Goal: Information Seeking & Learning: Check status

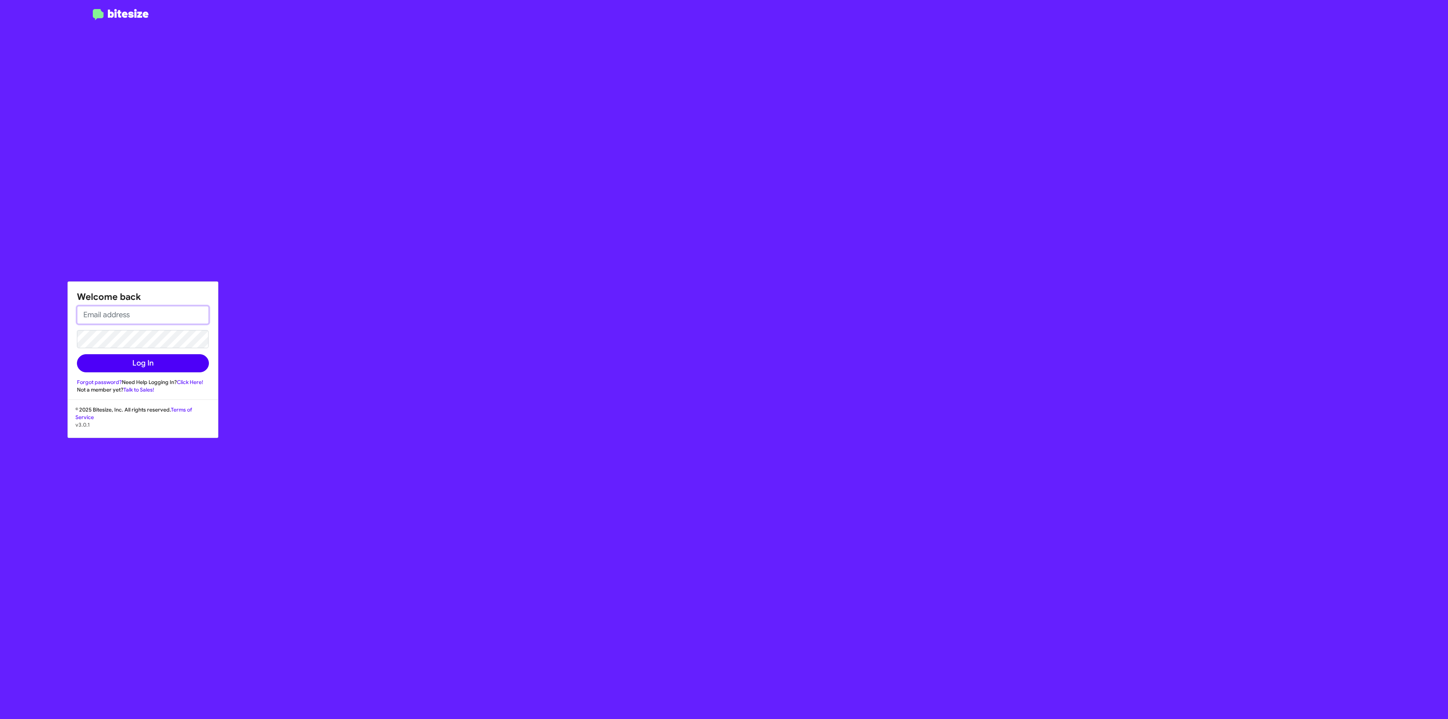
type input "[EMAIL_ADDRESS][DOMAIN_NAME]"
click at [145, 356] on button "Log In" at bounding box center [143, 363] width 132 height 18
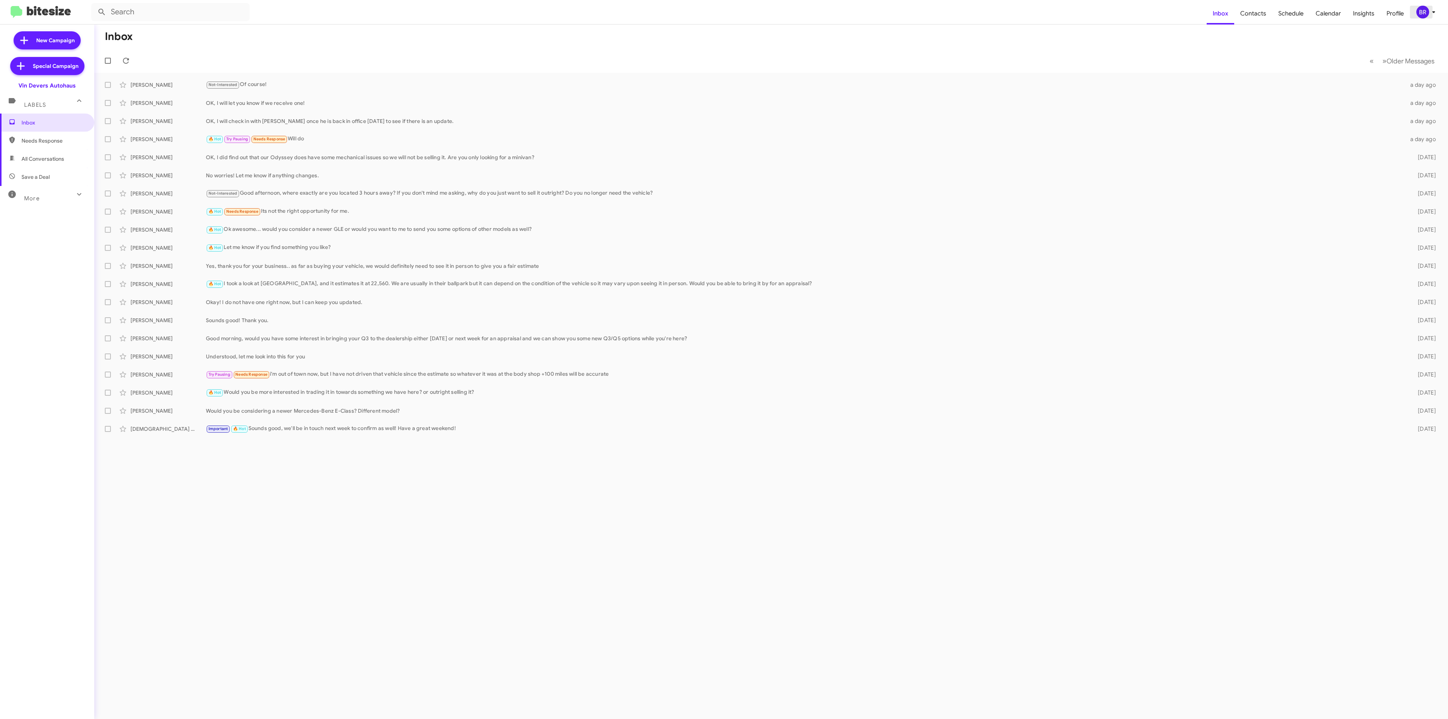
click at [1424, 14] on div "BR" at bounding box center [1422, 12] width 13 height 13
click at [1390, 115] on span "Change Organization" at bounding box center [1387, 121] width 52 height 13
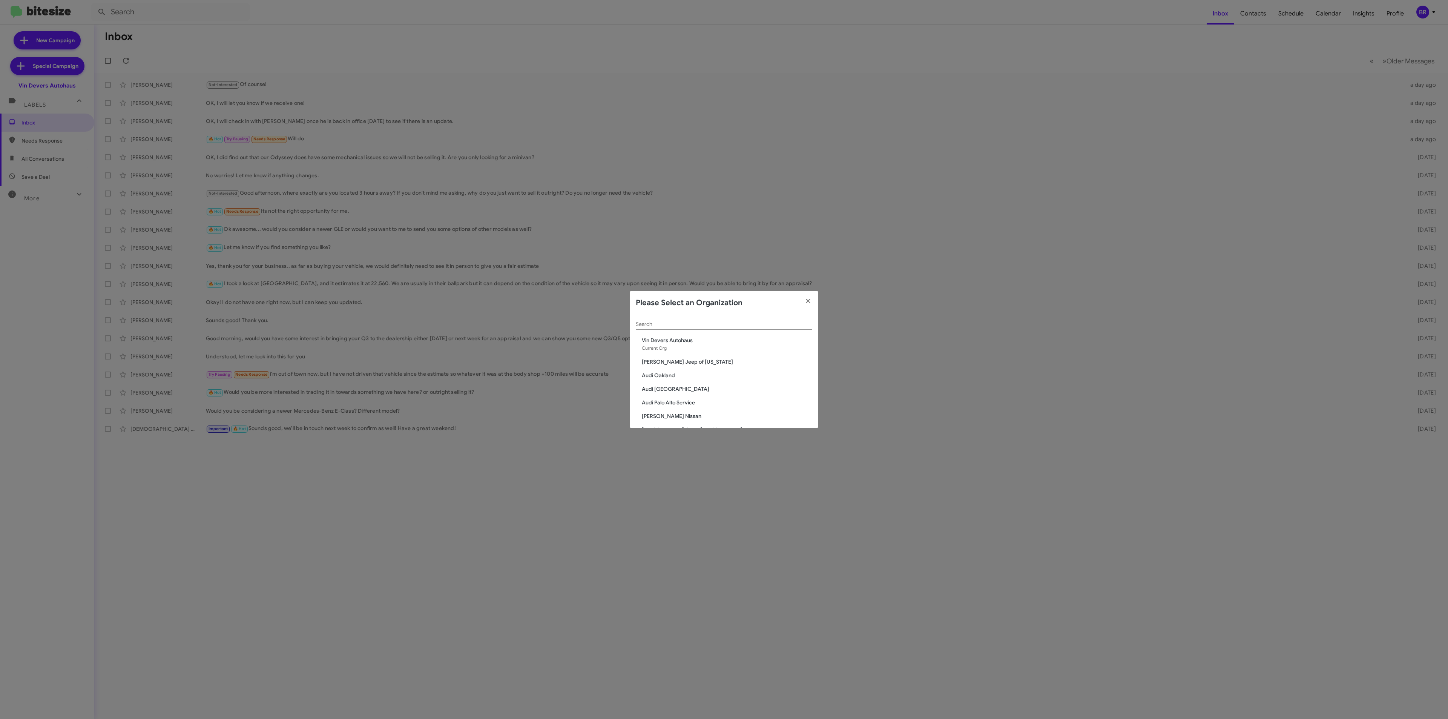
click at [708, 326] on input "Search" at bounding box center [724, 324] width 176 height 6
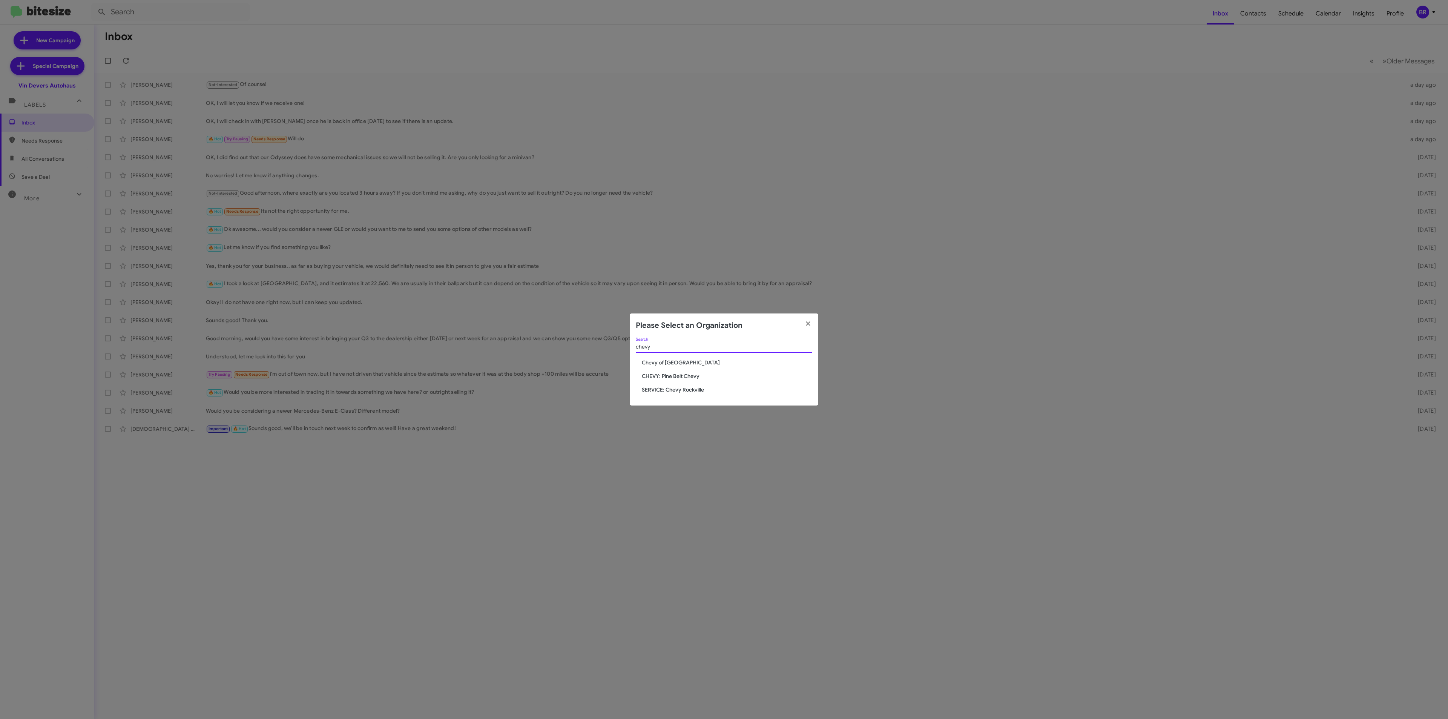
type input "chevy"
click at [668, 360] on span "Chevy of [GEOGRAPHIC_DATA]" at bounding box center [727, 363] width 170 height 8
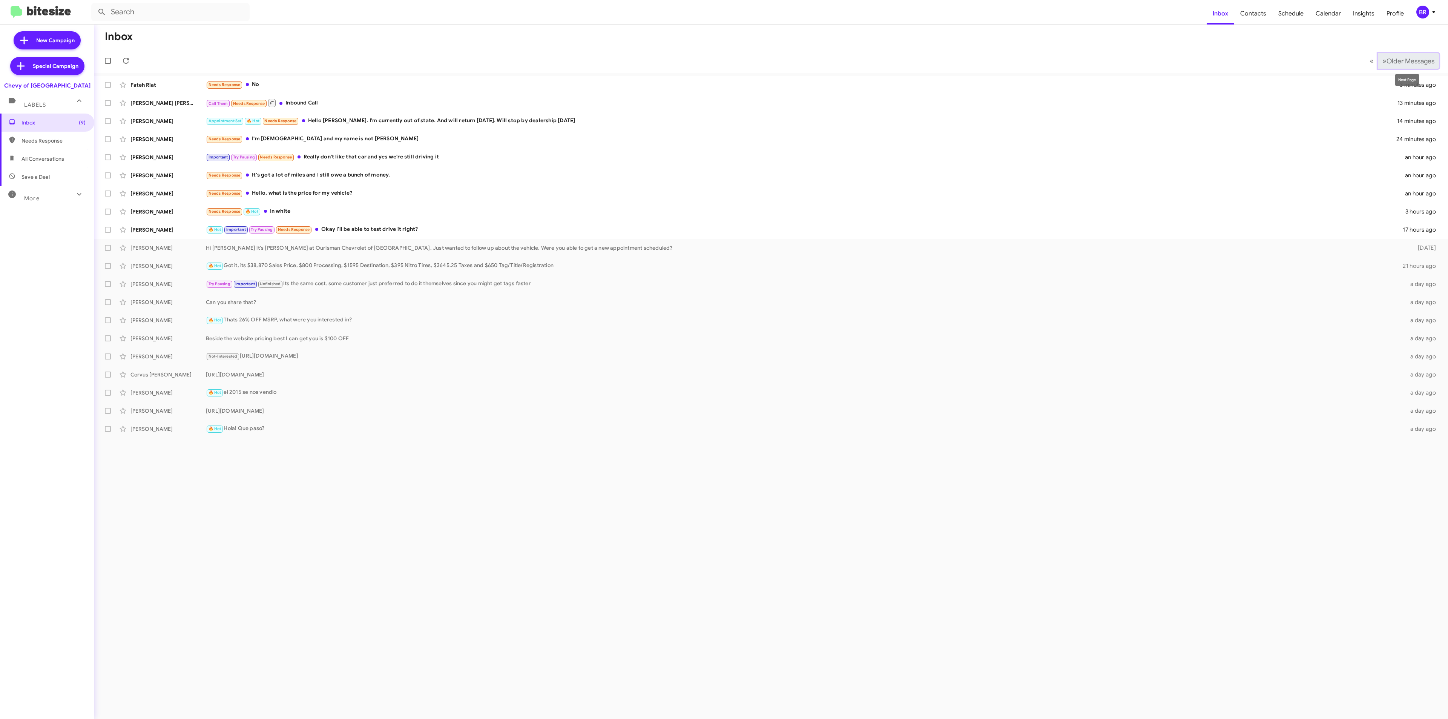
click at [1392, 63] on span "Older Messages" at bounding box center [1410, 61] width 48 height 8
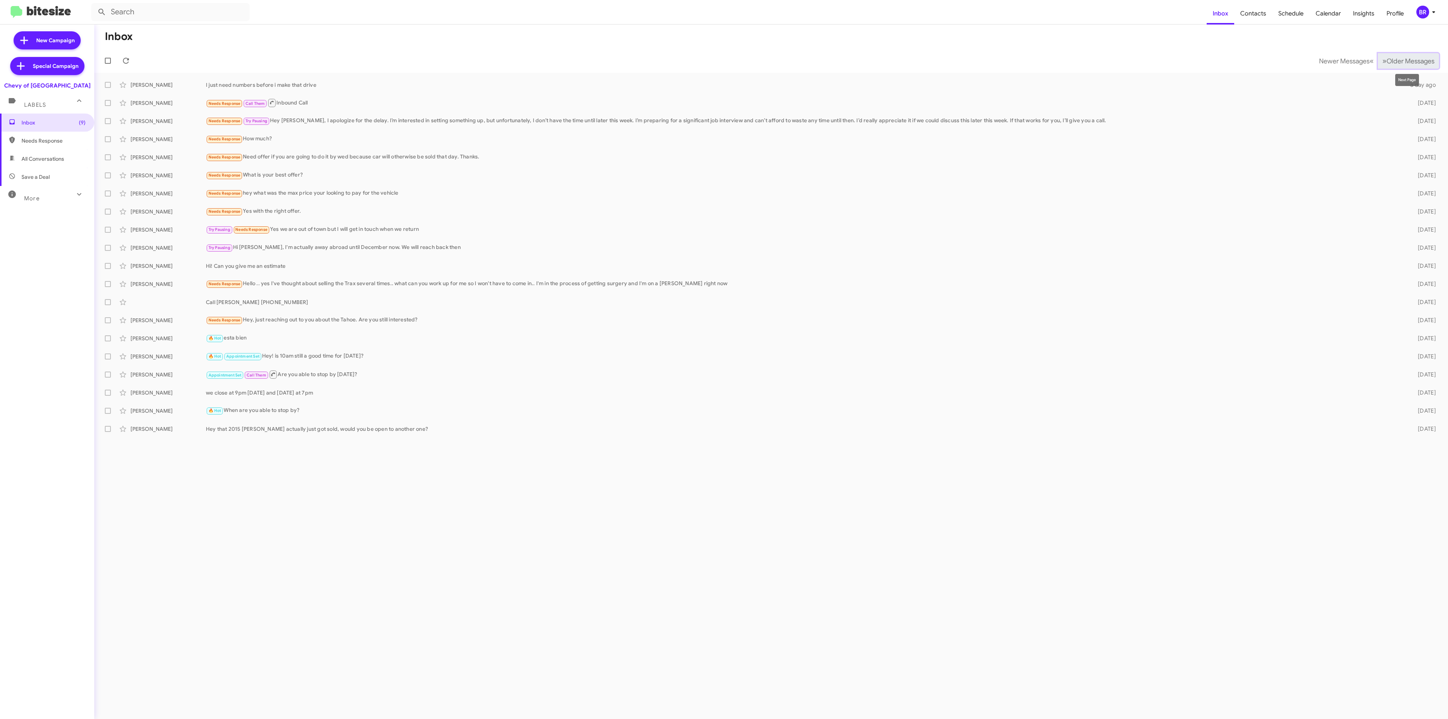
click at [1402, 65] on button "» Next Older Messages" at bounding box center [1408, 60] width 61 height 15
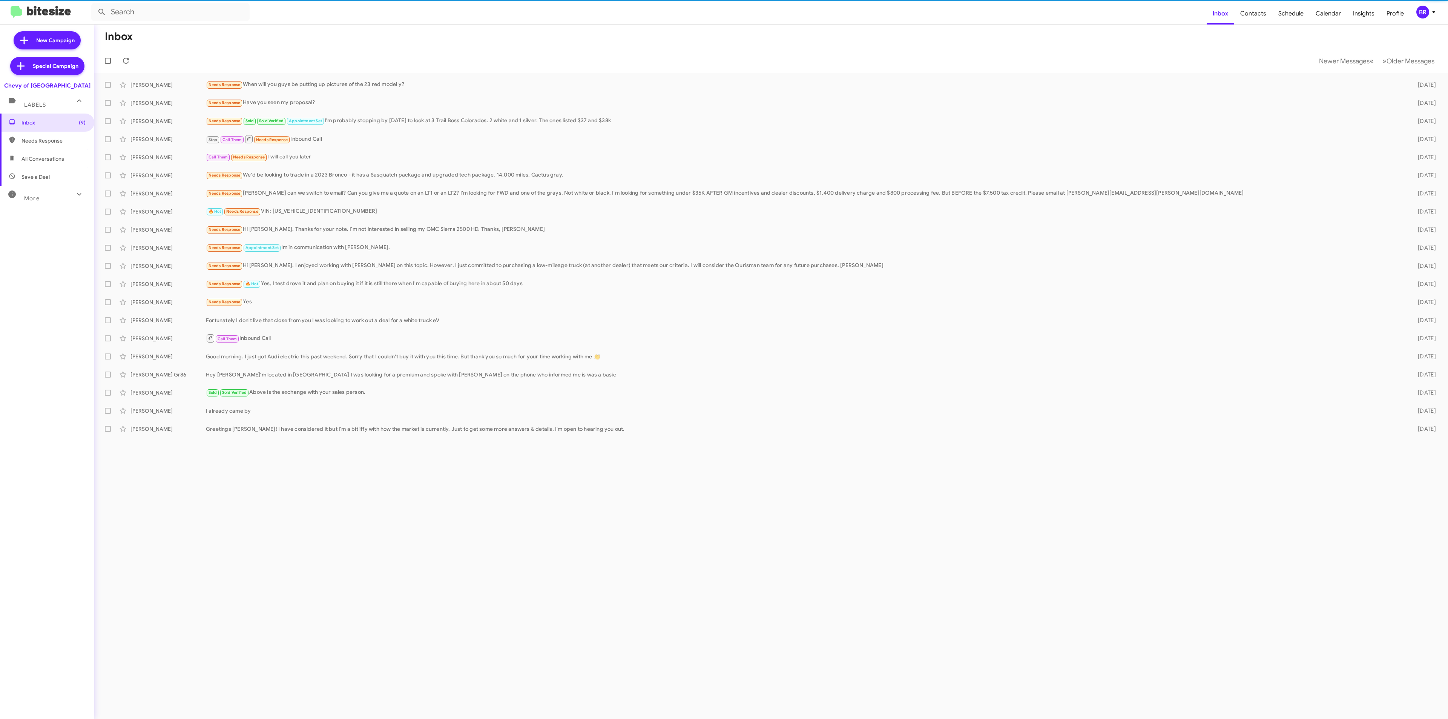
click at [1306, 50] on mat-toolbar-row "Newer Messages « Previous » Next Older Messages" at bounding box center [770, 61] width 1353 height 24
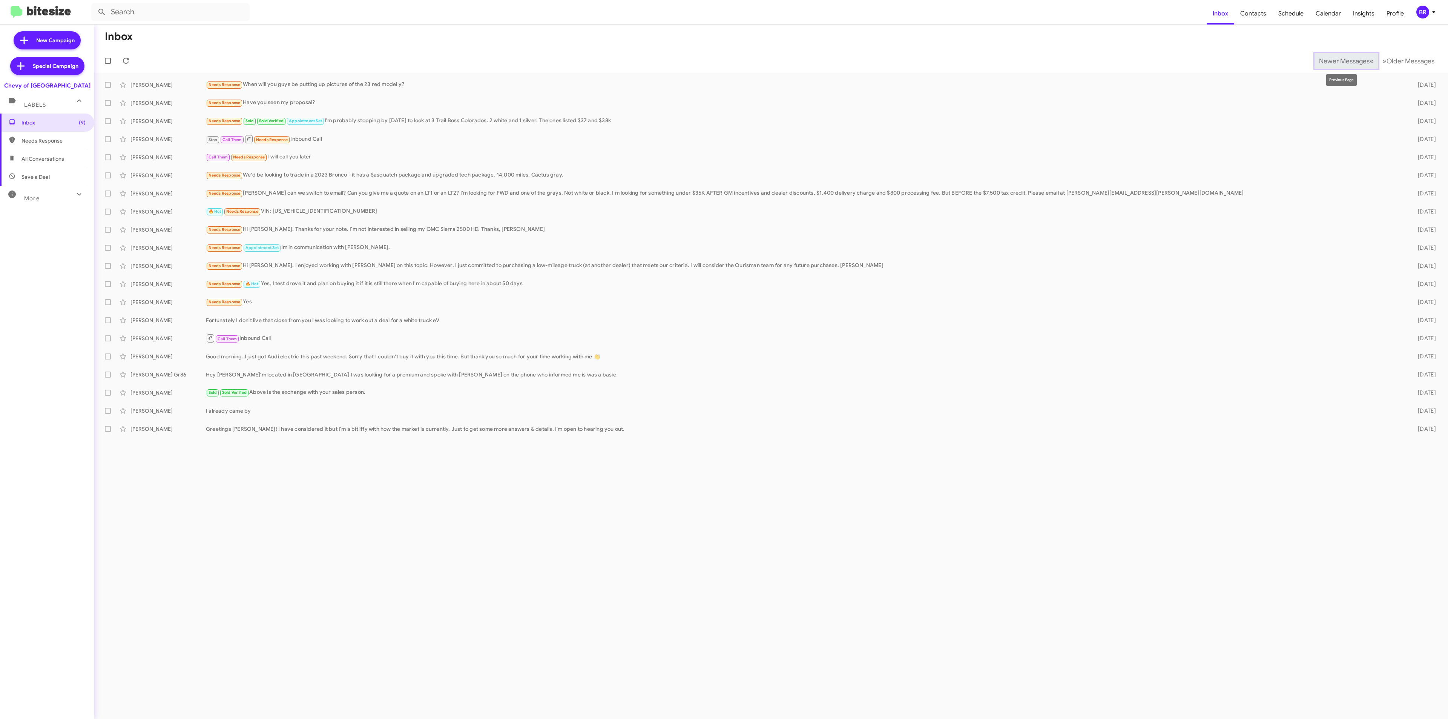
click at [1320, 62] on span "Newer Messages" at bounding box center [1344, 61] width 51 height 8
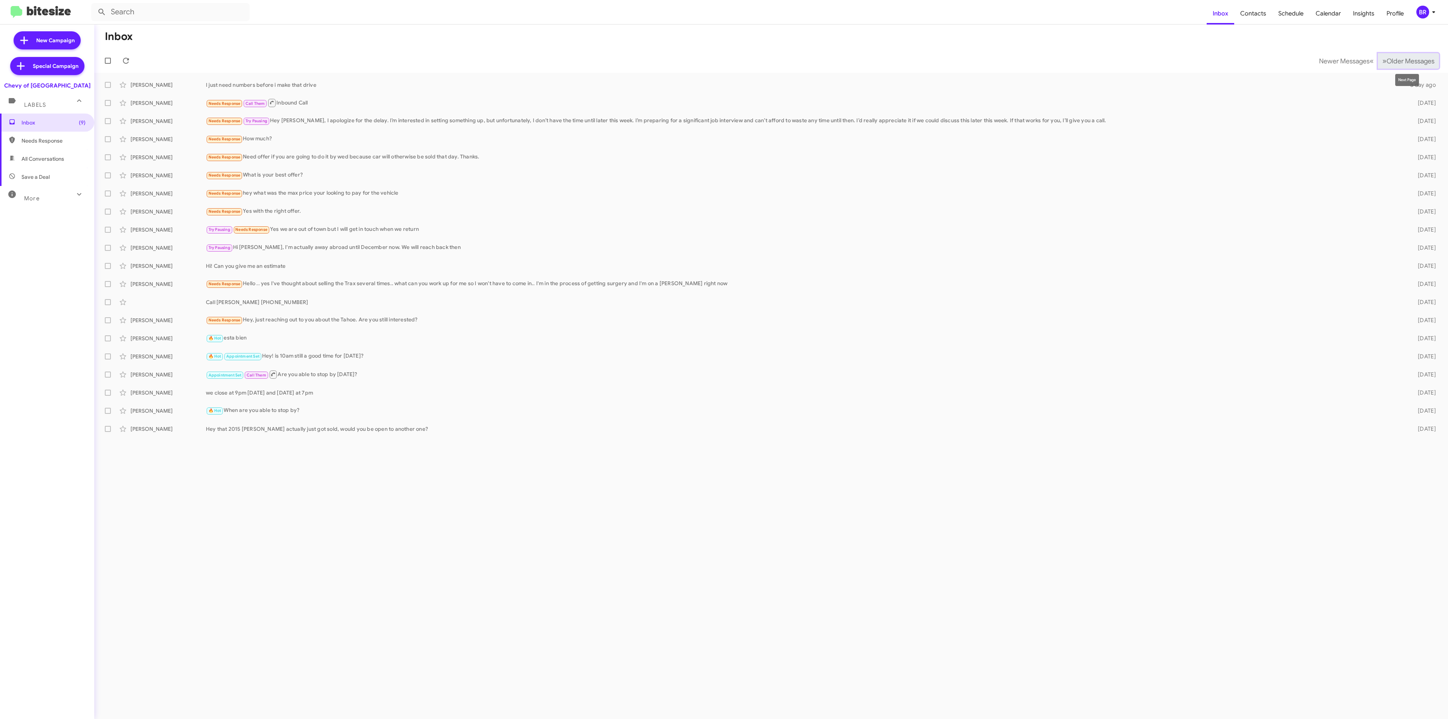
click at [1398, 58] on span "Older Messages" at bounding box center [1410, 61] width 48 height 8
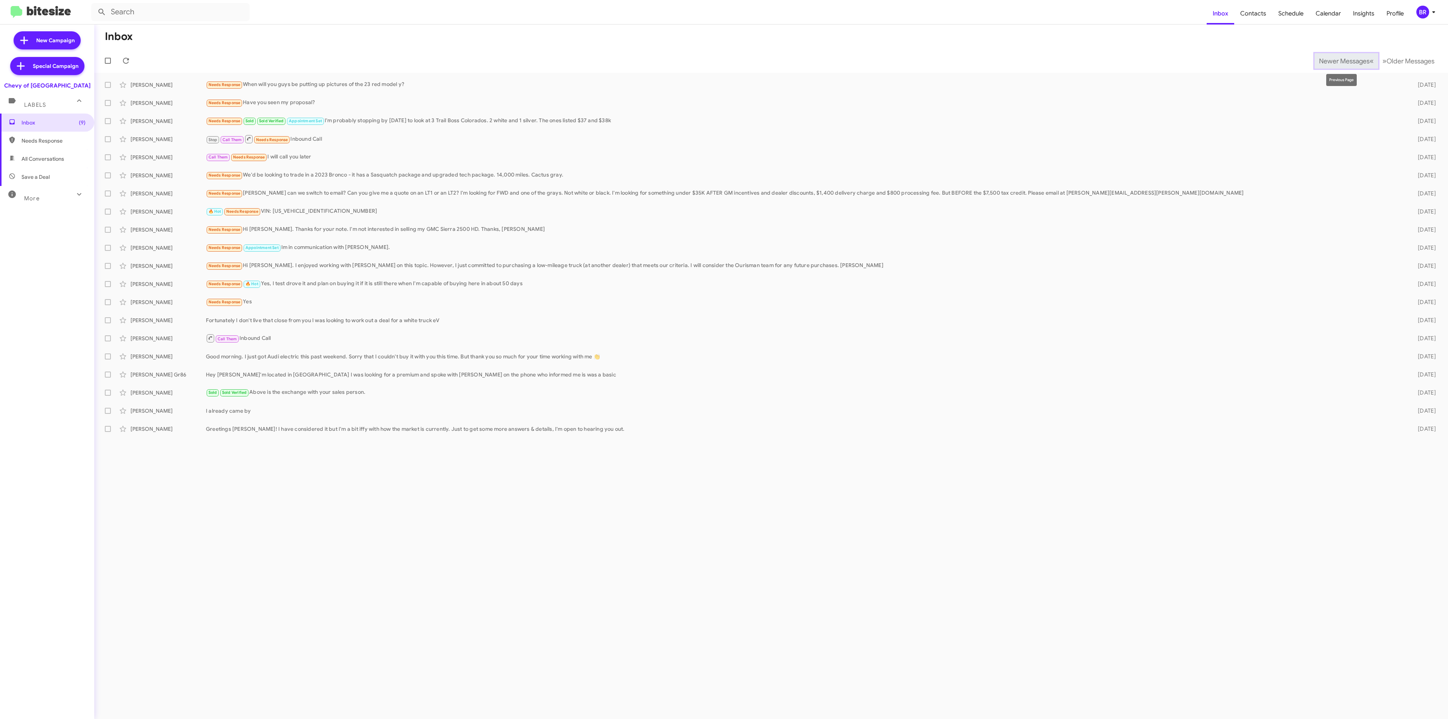
click at [1336, 59] on span "Newer Messages" at bounding box center [1344, 61] width 51 height 8
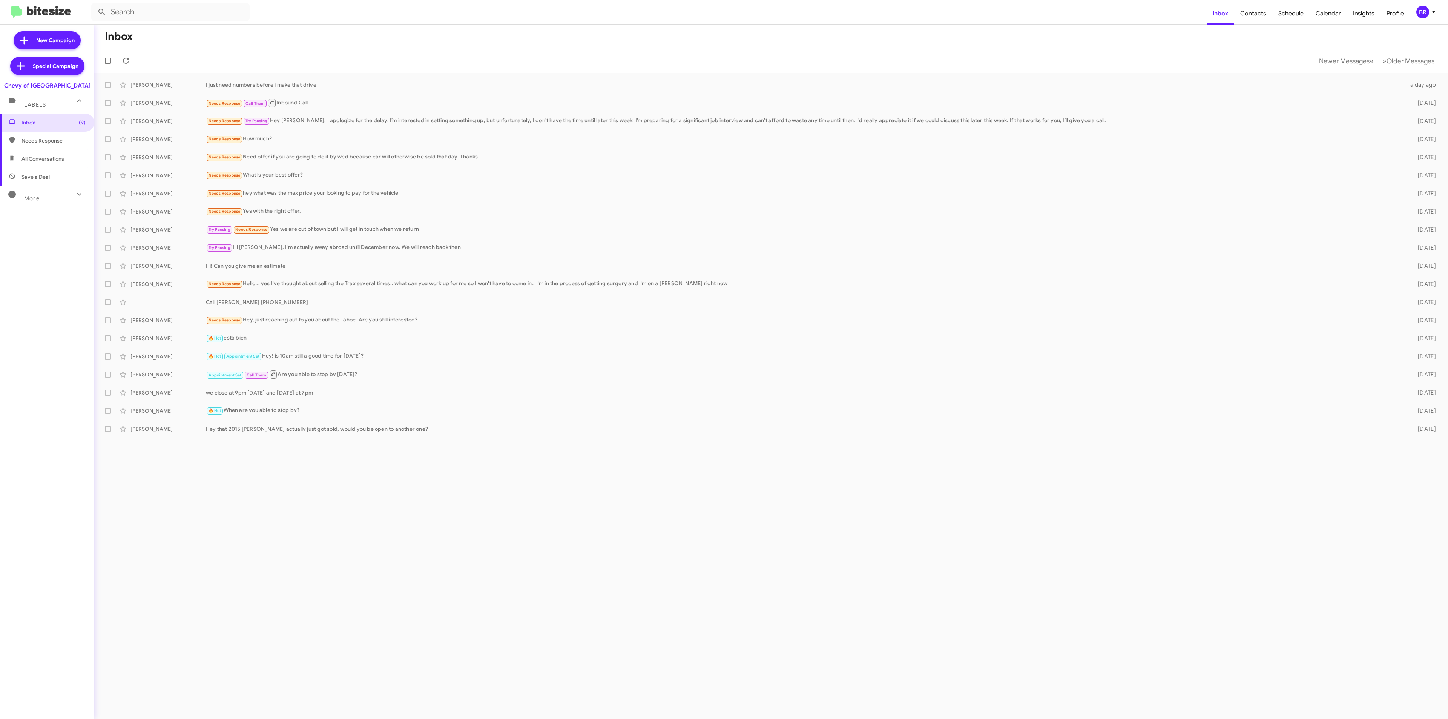
click at [1433, 11] on mat-toolbar "Inbox Contacts Schedule Calendar Insights Profile BR" at bounding box center [724, 12] width 1448 height 24
click at [1431, 14] on icon at bounding box center [1433, 12] width 9 height 9
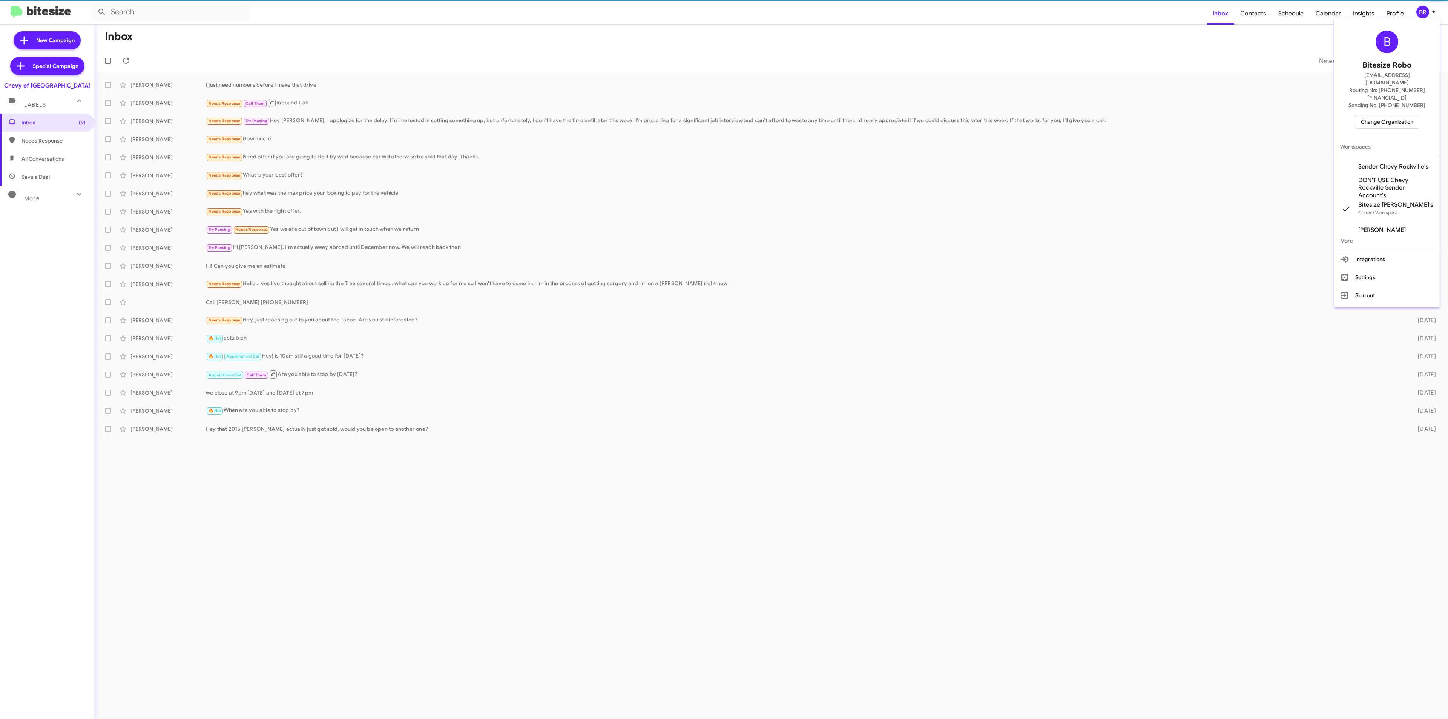
click at [1380, 98] on div "B Bitesize Robo jeks.ocampo1717@gmail.com Routing No: +1 (301) 424-5900 Sending…" at bounding box center [1387, 79] width 106 height 116
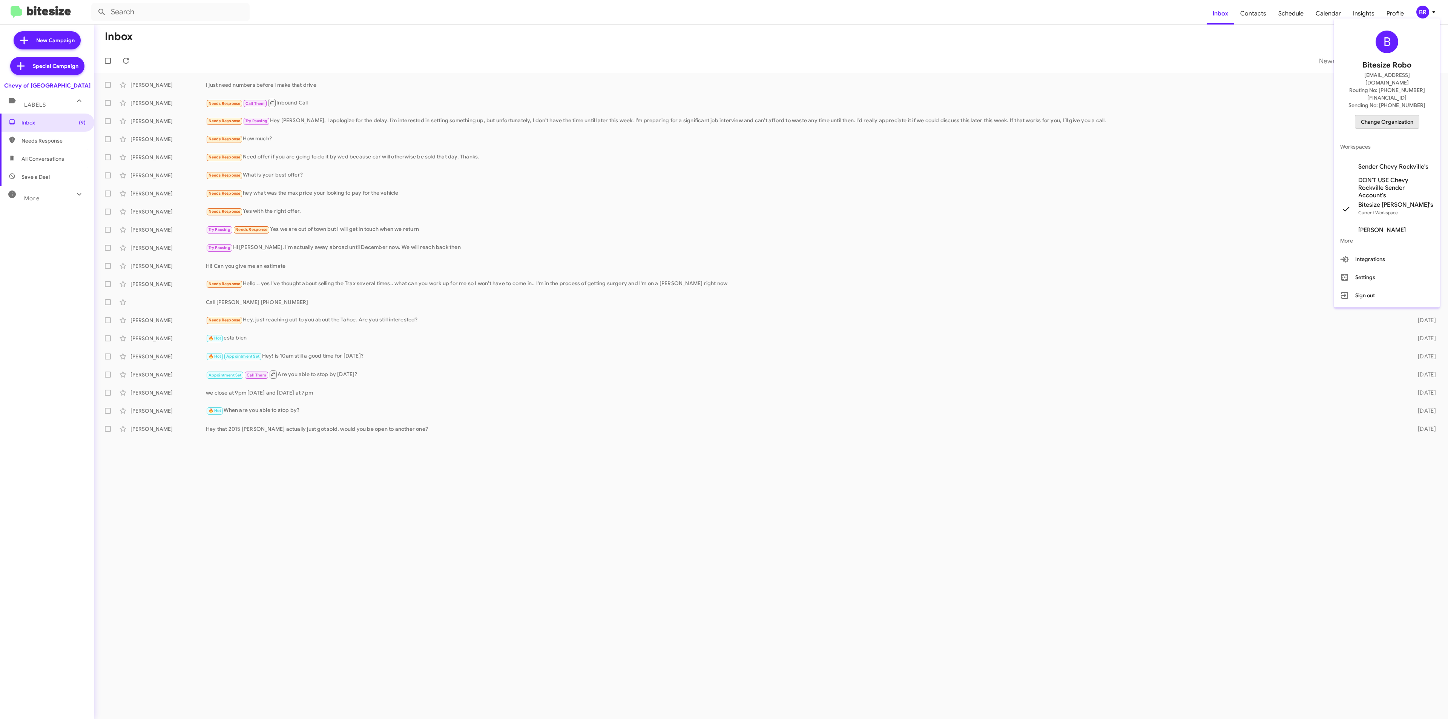
click at [1375, 115] on span "Change Organization" at bounding box center [1387, 121] width 52 height 13
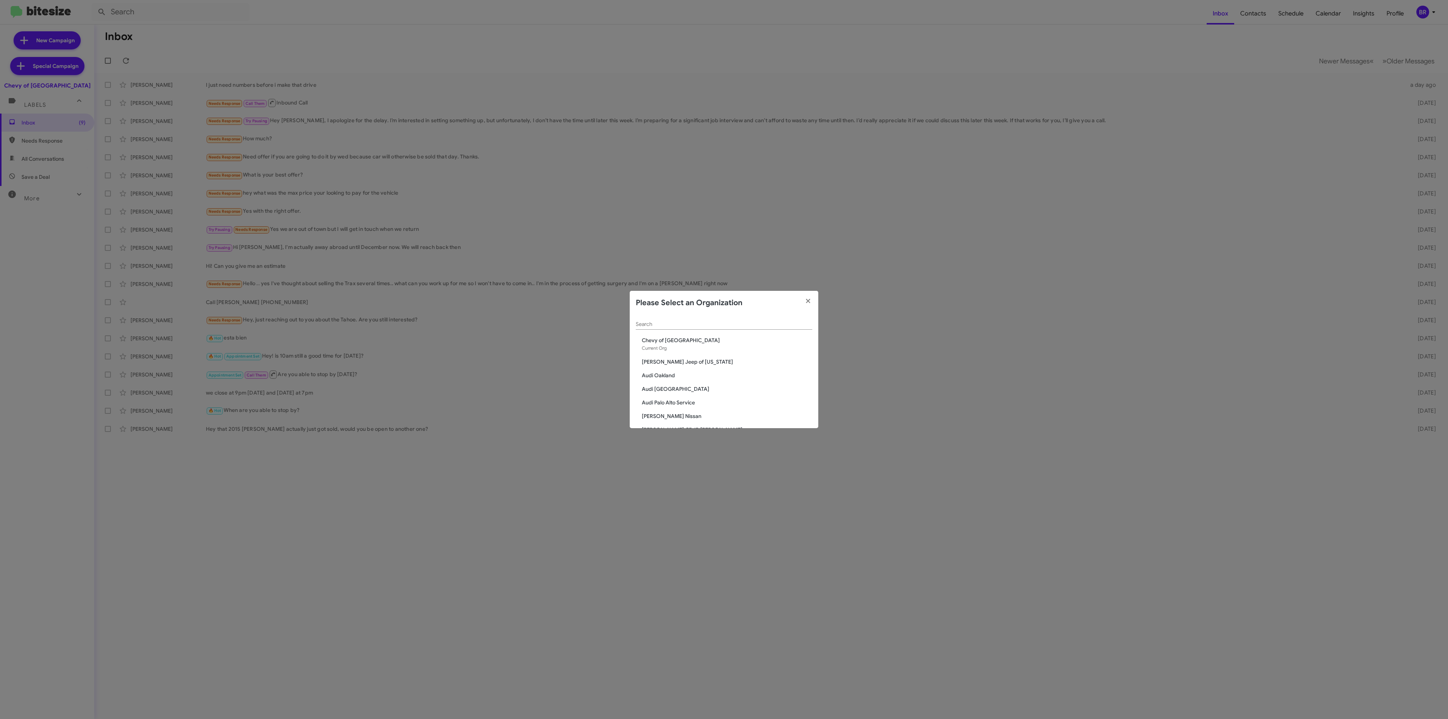
click at [676, 323] on input "Search" at bounding box center [724, 324] width 176 height 6
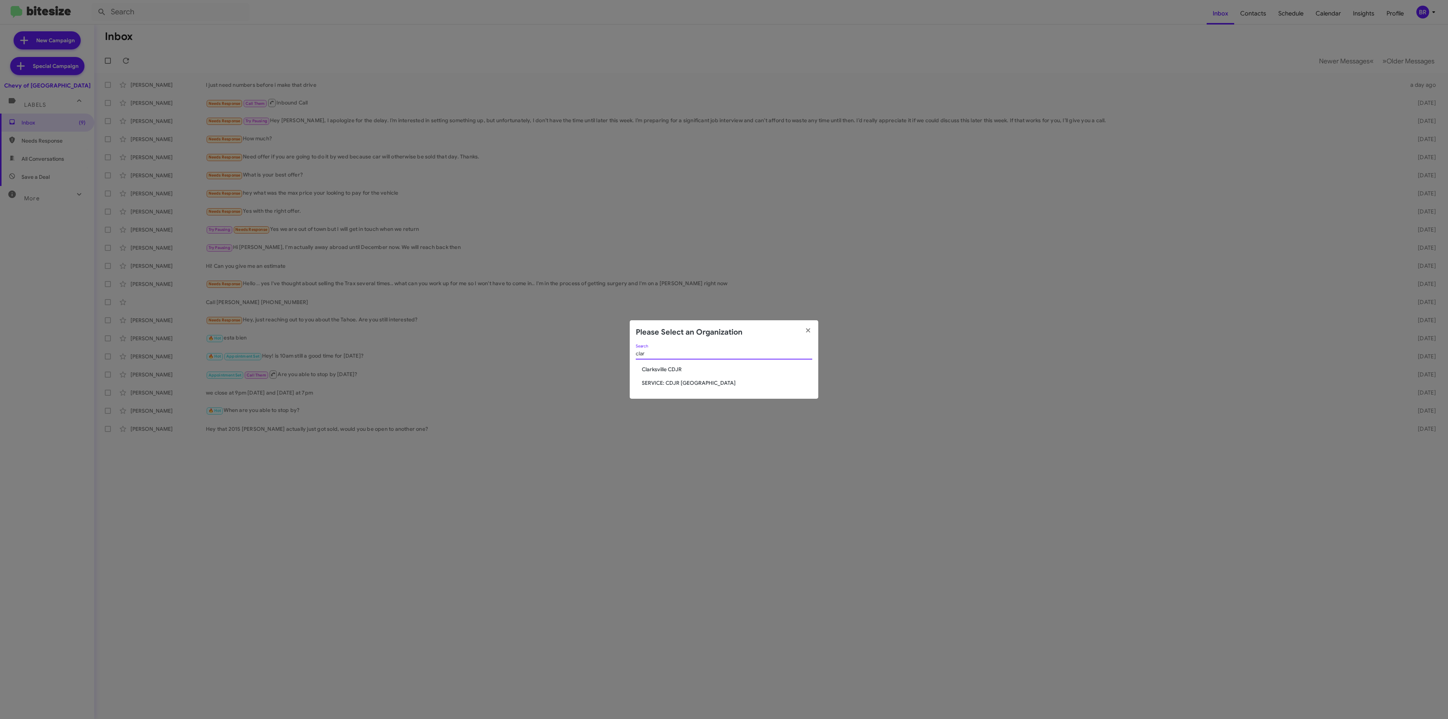
type input "clar"
click at [655, 370] on span "Clarksville CDJR" at bounding box center [727, 369] width 170 height 8
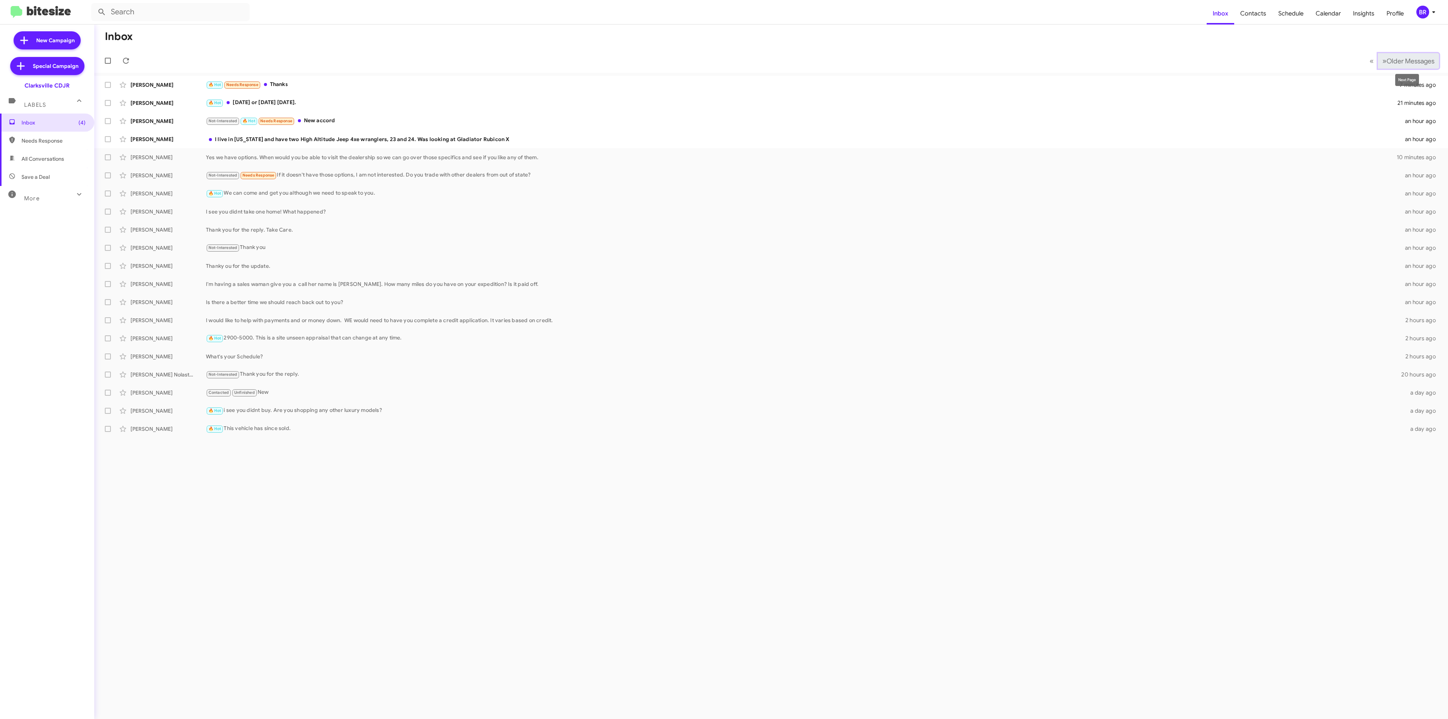
click at [1401, 65] on button "» Next Older Messages" at bounding box center [1408, 60] width 61 height 15
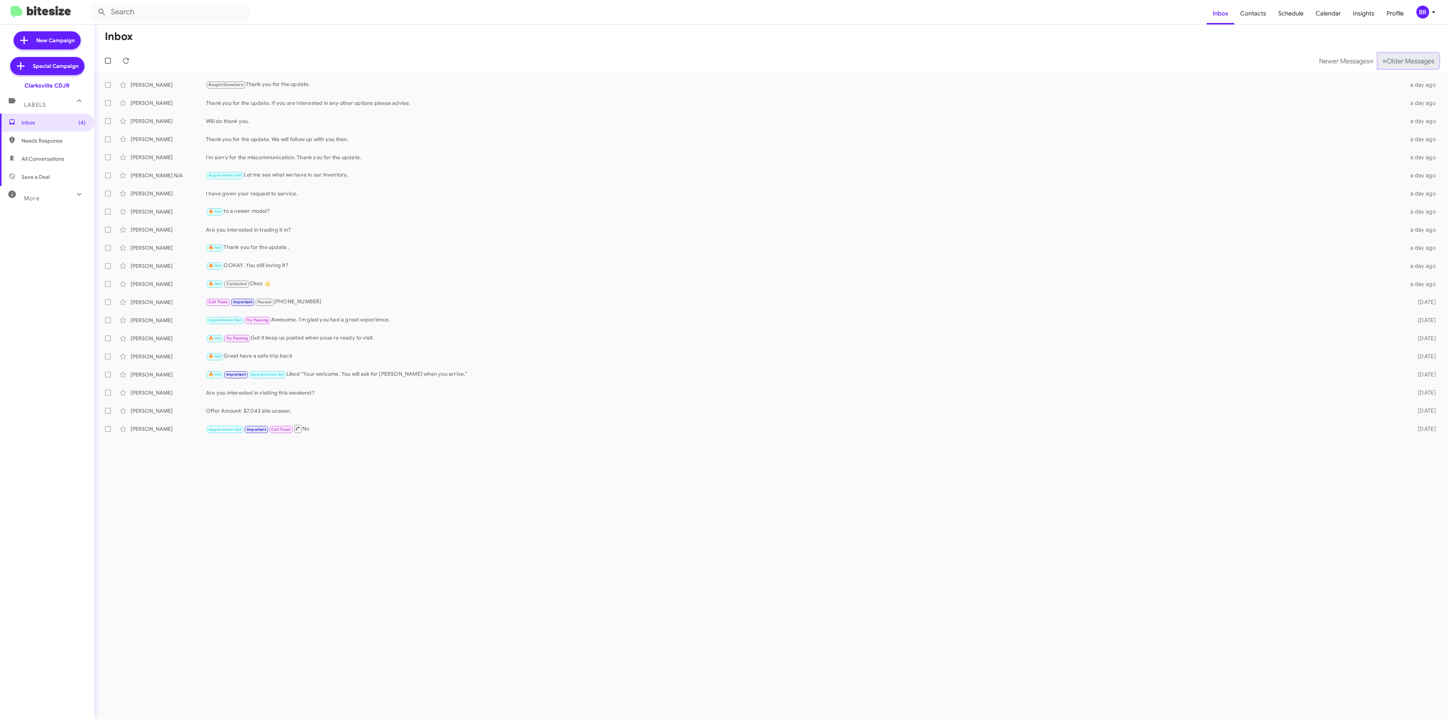
click at [1391, 67] on button "» Next Older Messages" at bounding box center [1408, 60] width 61 height 15
click at [1072, 16] on div "BR" at bounding box center [1422, 12] width 13 height 13
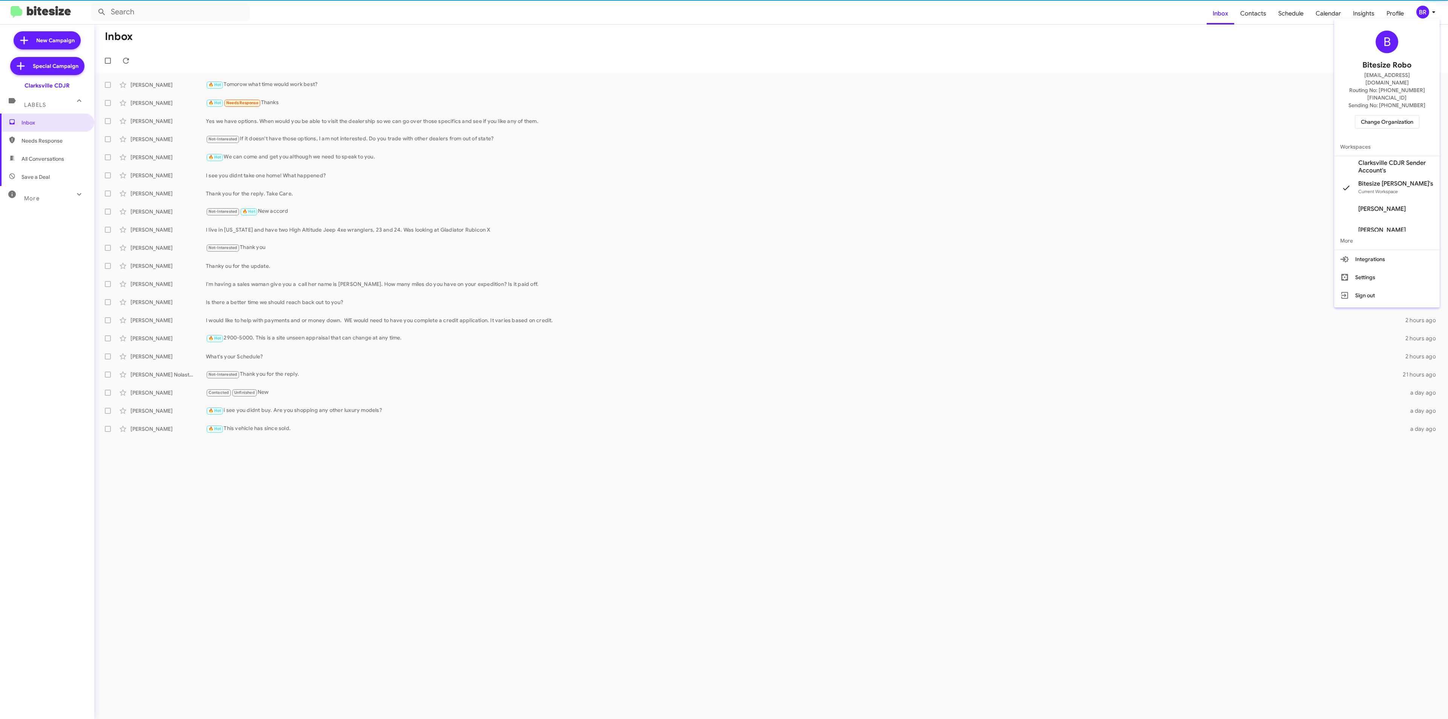
click at [1072, 115] on span "Change Organization" at bounding box center [1387, 121] width 52 height 13
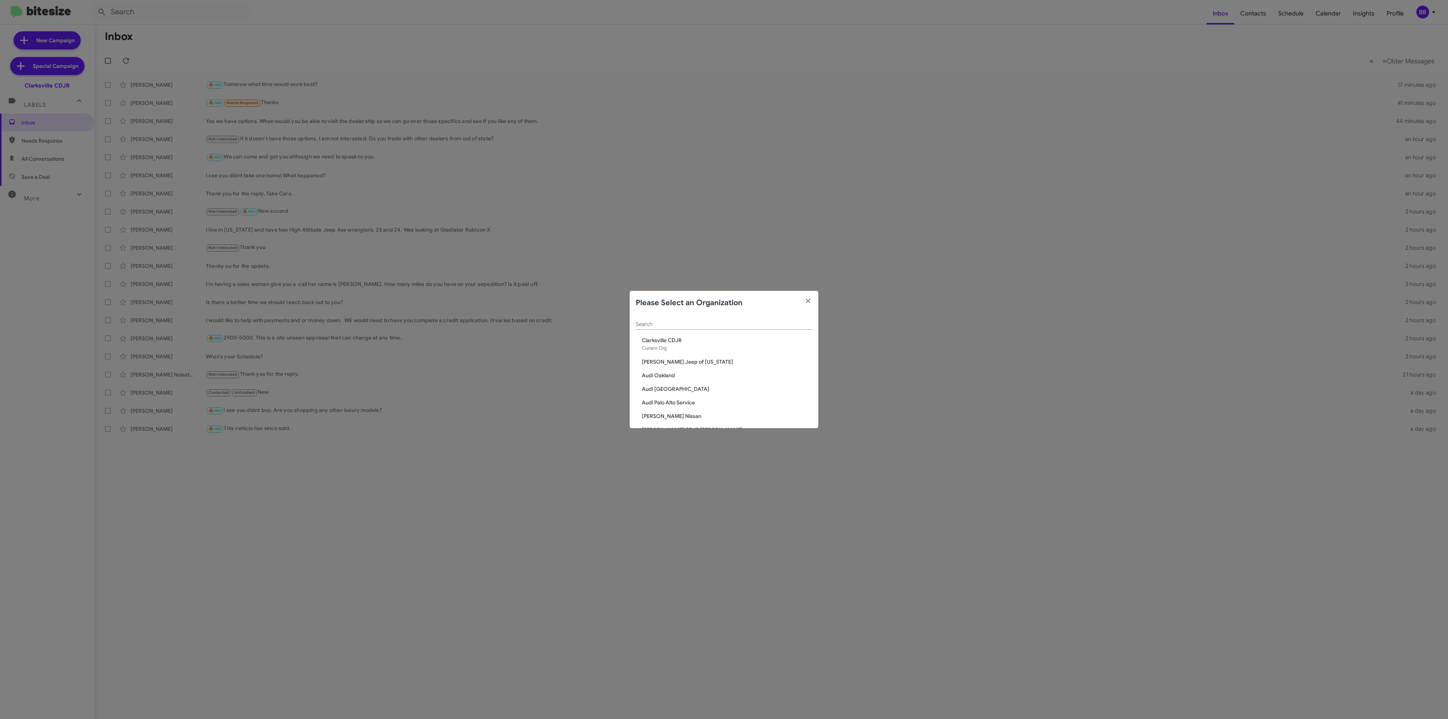
click at [721, 322] on input "Search" at bounding box center [724, 324] width 176 height 6
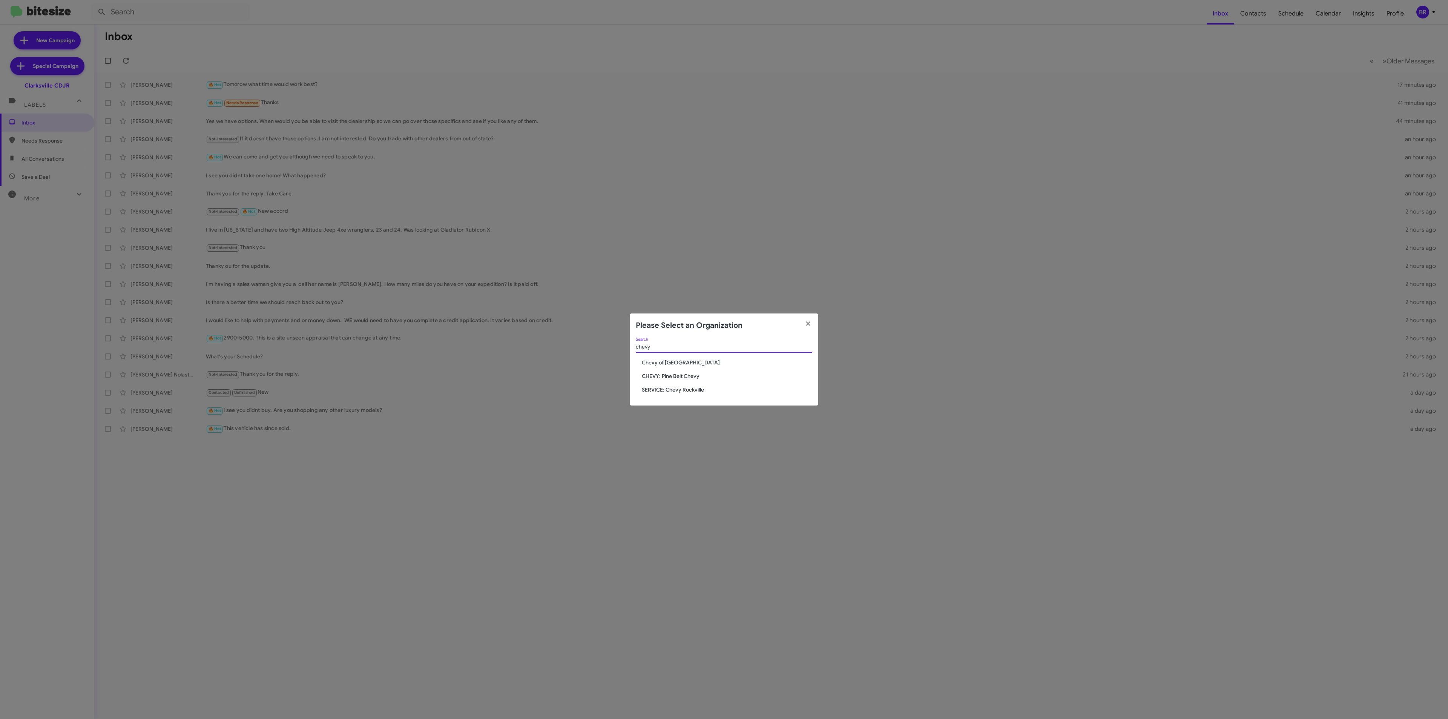
type input "chevy"
click at [659, 361] on span "Chevy of [GEOGRAPHIC_DATA]" at bounding box center [727, 363] width 170 height 8
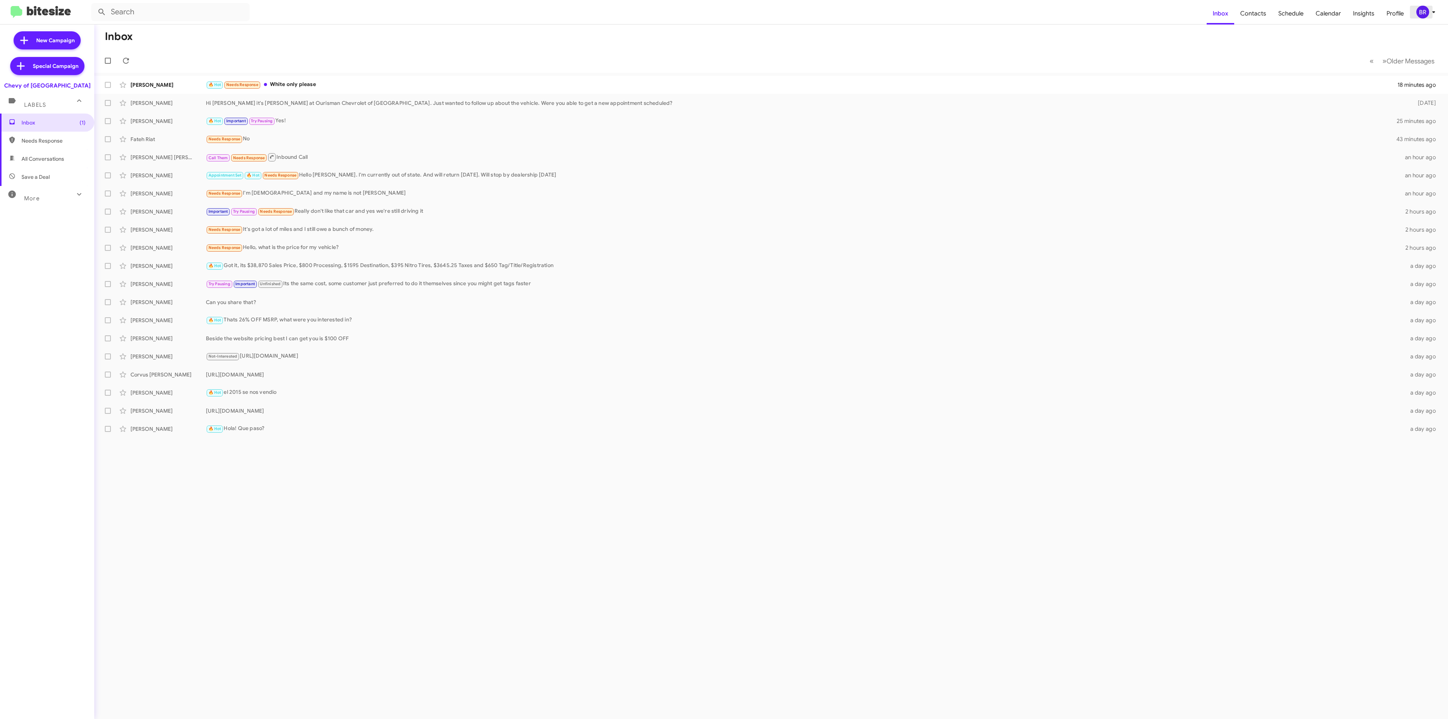
click at [1416, 14] on div "BR" at bounding box center [1422, 12] width 13 height 13
click at [1371, 115] on span "Change Organization" at bounding box center [1387, 121] width 52 height 13
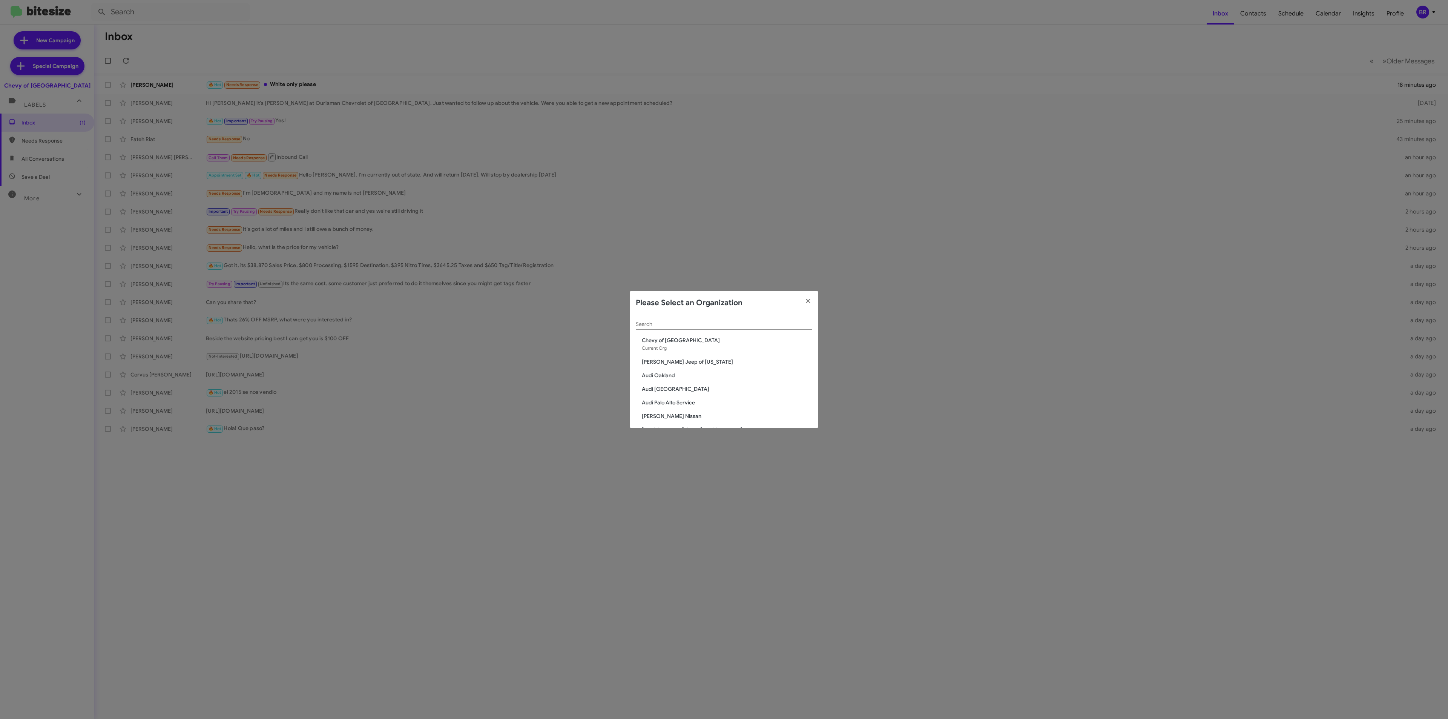
click at [746, 321] on input "Search" at bounding box center [724, 324] width 176 height 6
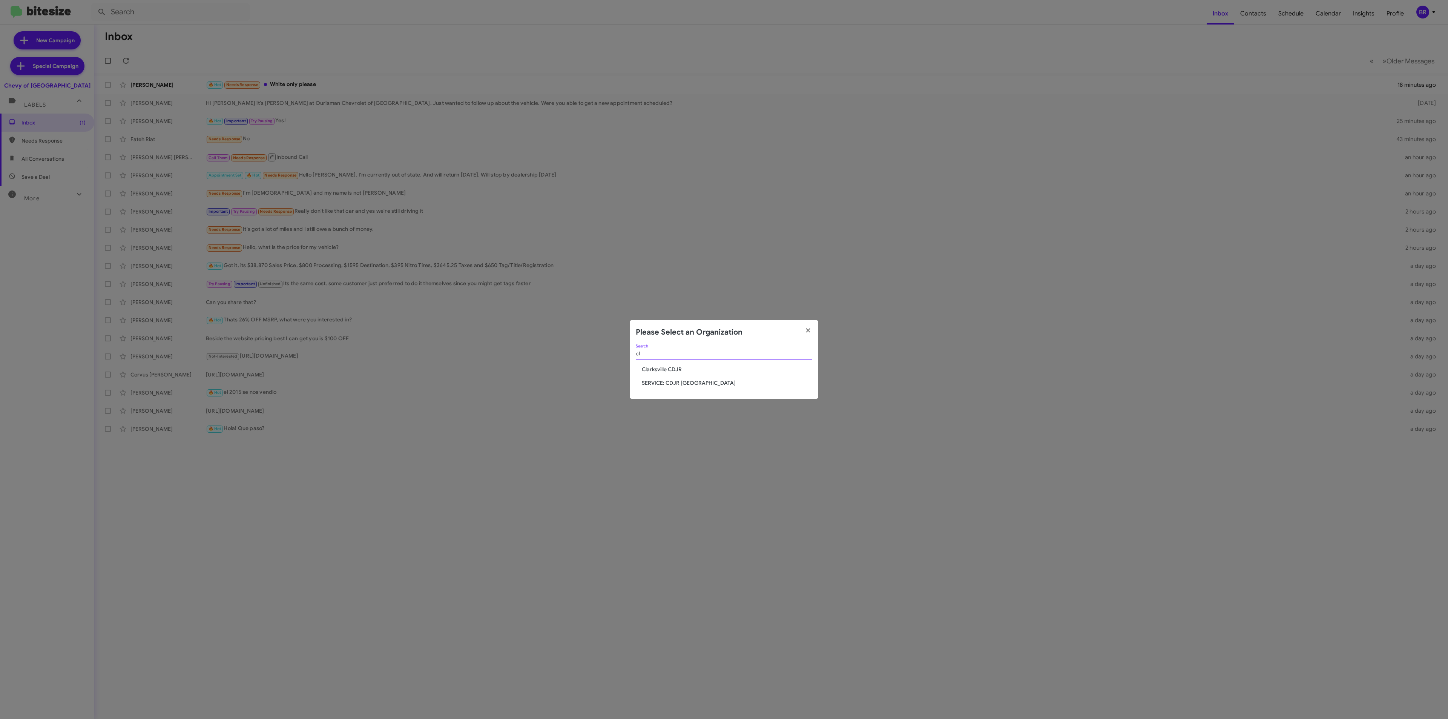
type input "cl"
click at [671, 372] on span "Clarksville CDJR" at bounding box center [727, 369] width 170 height 8
click at [672, 366] on span "Clarksville CDJR" at bounding box center [727, 369] width 170 height 8
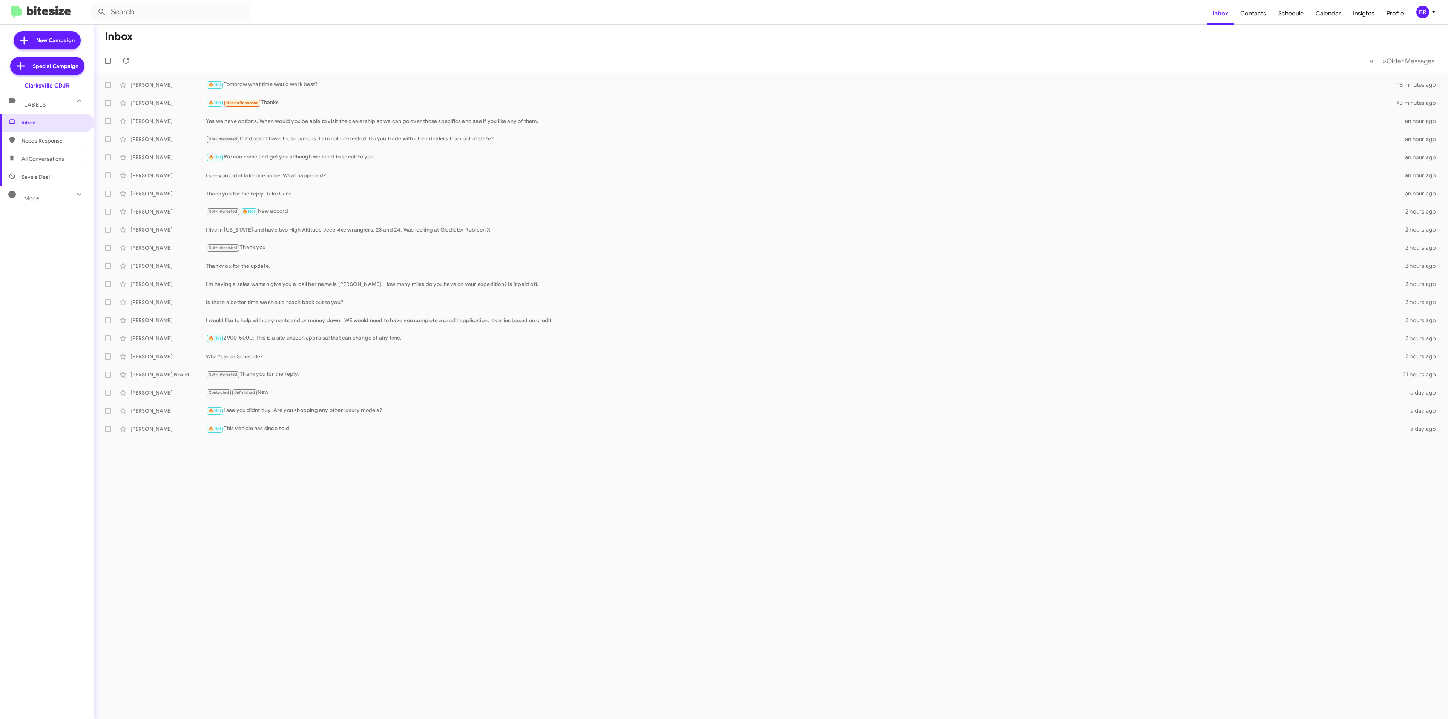
click at [234, 36] on mat-toolbar-row "Inbox" at bounding box center [770, 37] width 1353 height 24
click at [195, 16] on input "text" at bounding box center [170, 12] width 158 height 18
paste input "4437660988"
type input "4437660988"
click at [94, 5] on button at bounding box center [101, 12] width 15 height 15
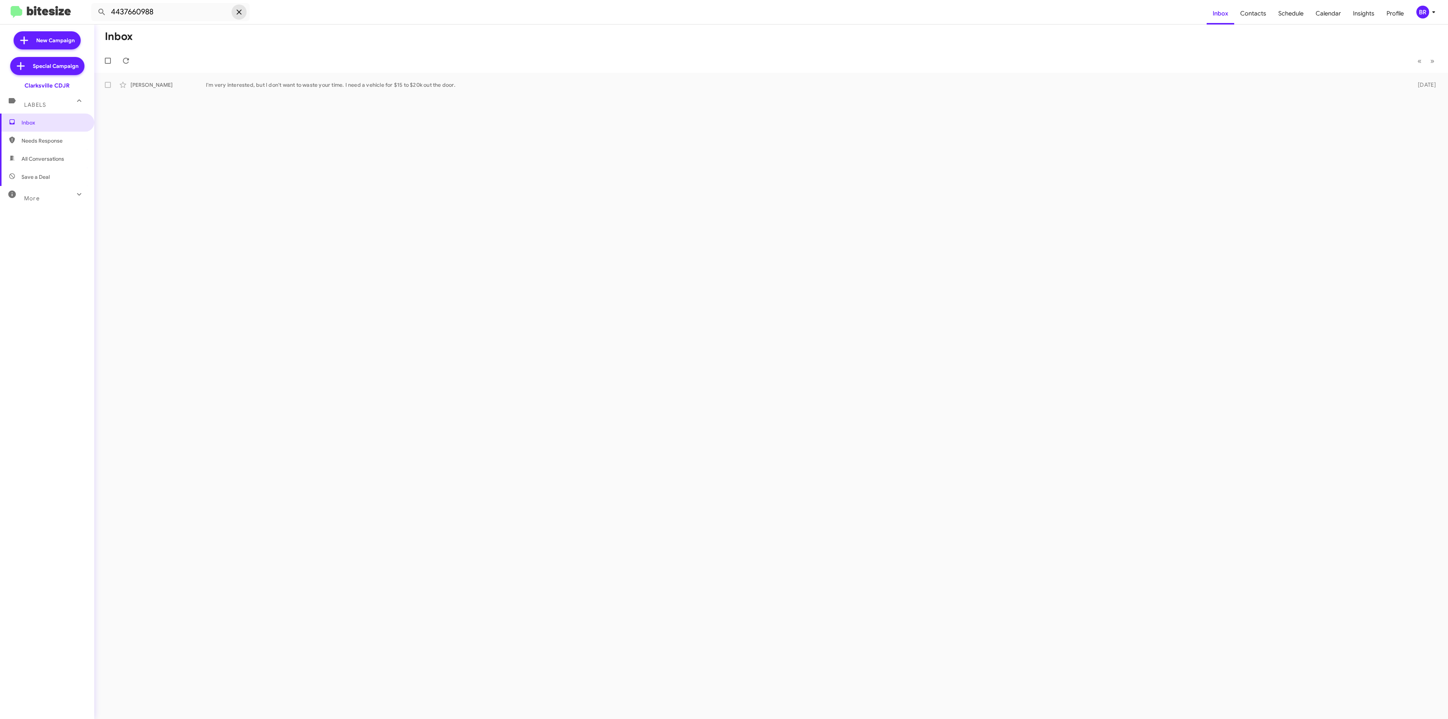
click at [242, 15] on icon at bounding box center [238, 12] width 9 height 9
click at [1085, 219] on div "Inbox « Previous » Next Cherie Wallace I'm very interested, but I don't want to…" at bounding box center [770, 372] width 1353 height 694
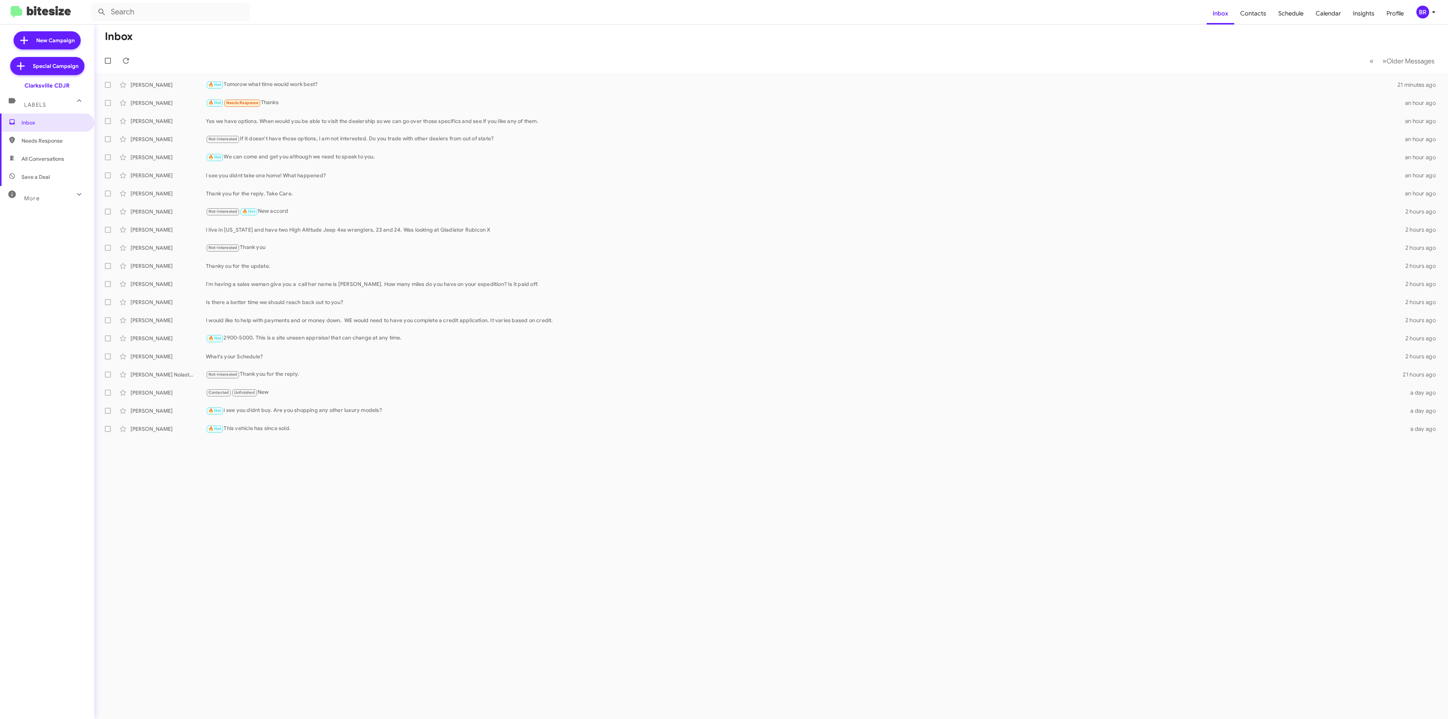
click at [334, 574] on div "Inbox « Previous » Next Older Messages Pierre Tallon 🔥 Hot Tomorow what time wo…" at bounding box center [770, 372] width 1353 height 694
click at [1430, 12] on icon at bounding box center [1433, 12] width 9 height 9
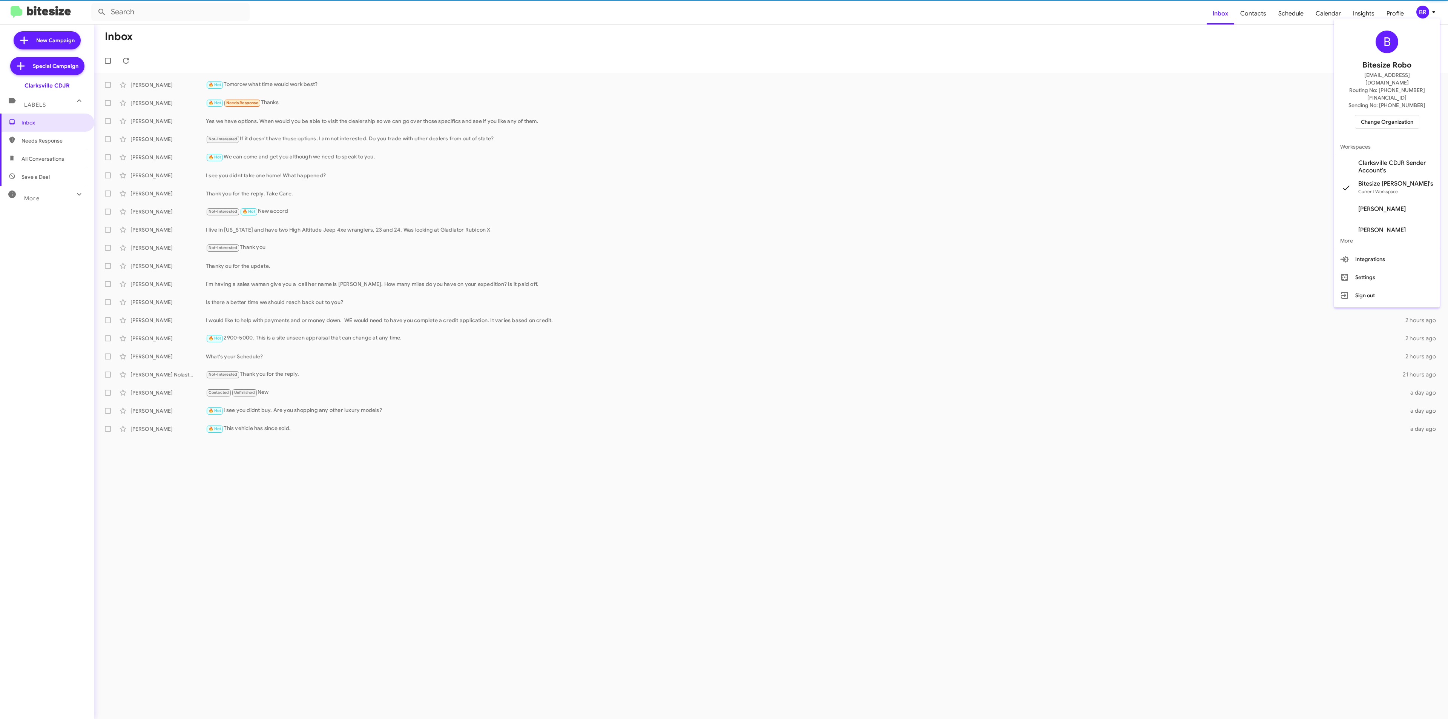
click at [1372, 115] on span "Change Organization" at bounding box center [1387, 121] width 52 height 13
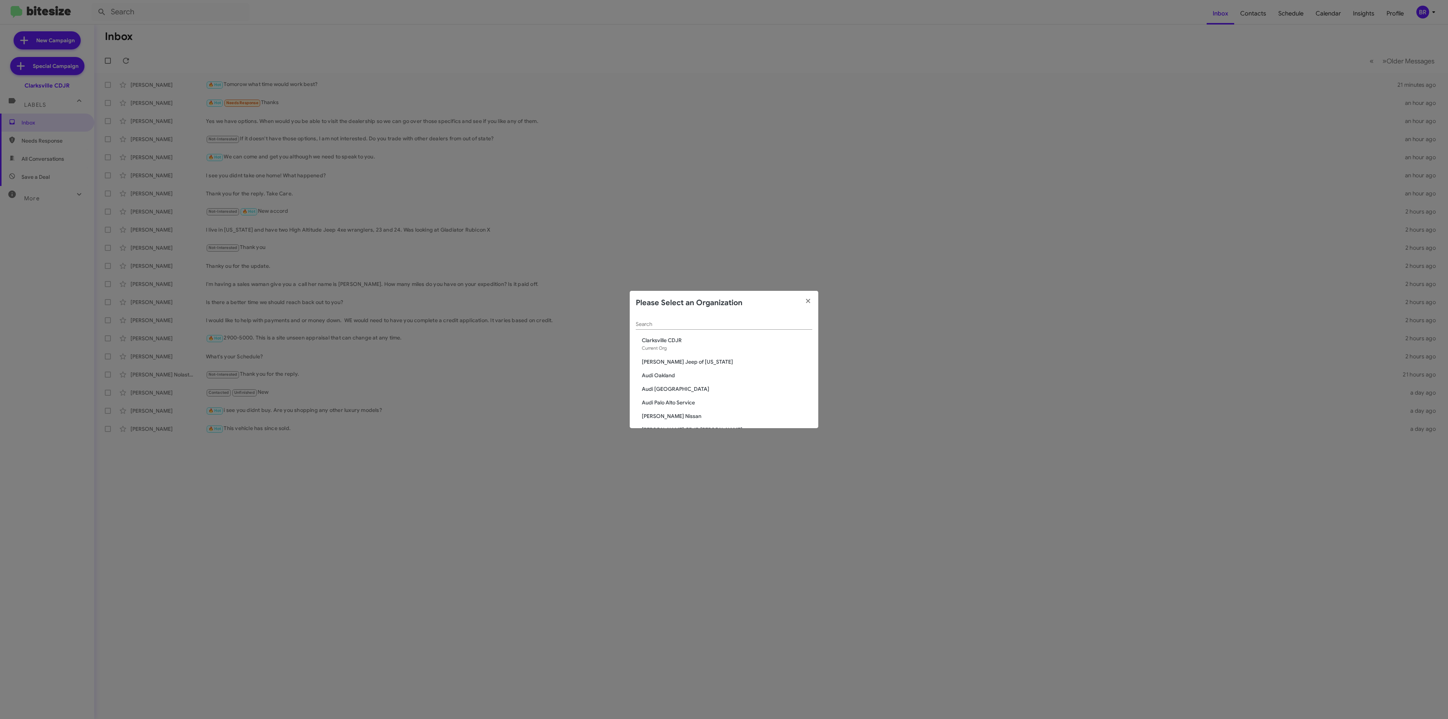
click at [717, 322] on input "Search" at bounding box center [724, 324] width 176 height 6
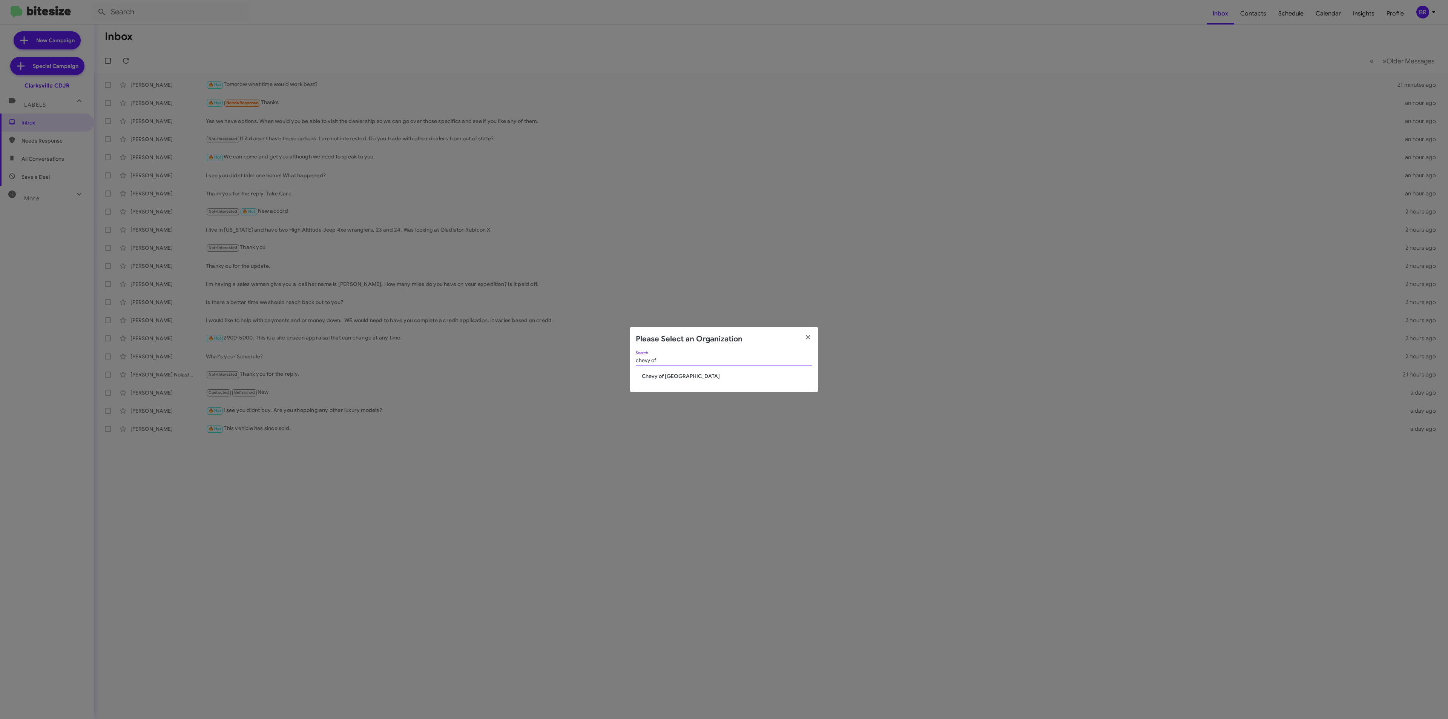
type input "chevy of"
click at [671, 369] on div "chevy of Search" at bounding box center [724, 361] width 176 height 21
click at [673, 381] on div "chevy of Search Chevy of Rockville" at bounding box center [724, 371] width 188 height 41
click at [678, 379] on span "Chevy of [GEOGRAPHIC_DATA]" at bounding box center [727, 376] width 170 height 8
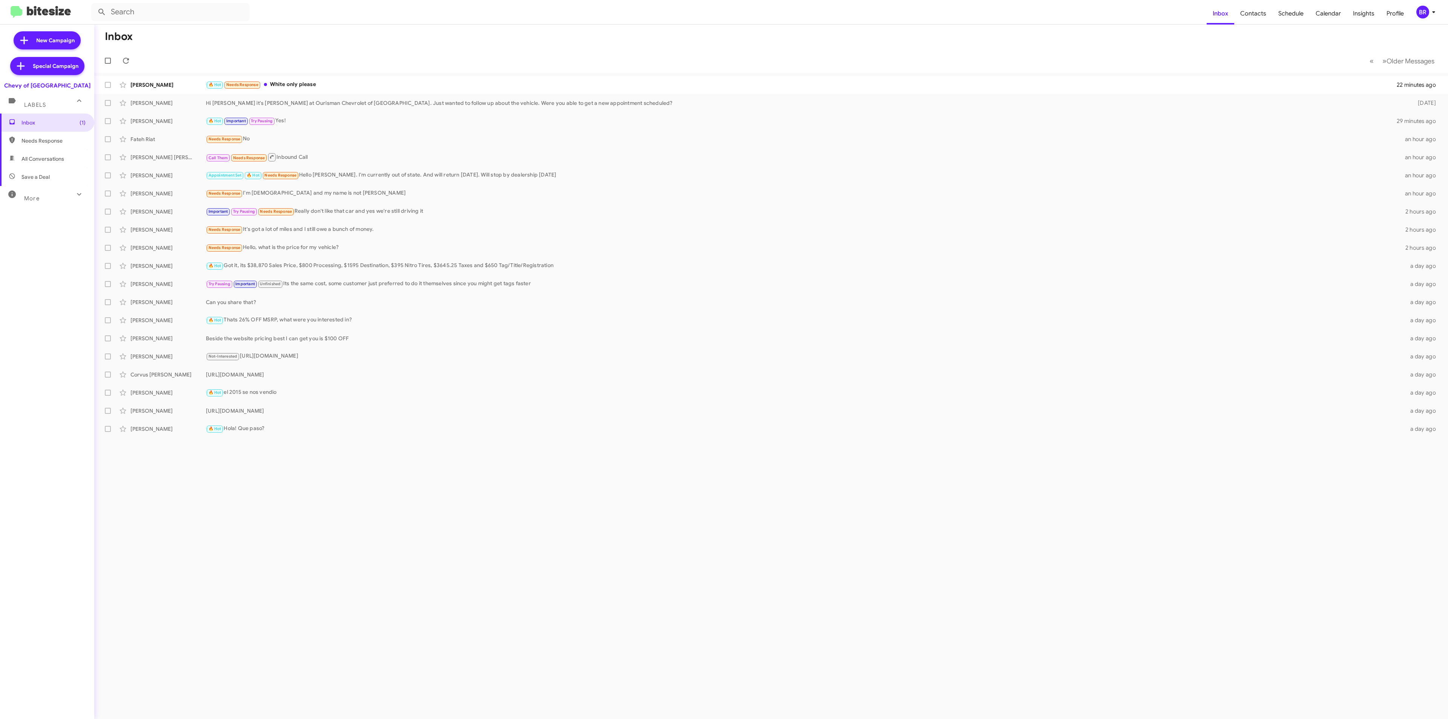
click at [306, 496] on div "Inbox « Previous » Next Older Messages [PERSON_NAME] 🔥 Hot Needs Response White…" at bounding box center [770, 372] width 1353 height 694
drag, startPoint x: 880, startPoint y: 659, endPoint x: 886, endPoint y: 661, distance: 6.1
click at [882, 659] on div "Inbox « Previous » Next Older Messages [PERSON_NAME] 🔥 Hot Needs Response White…" at bounding box center [770, 372] width 1353 height 694
click at [220, 12] on input "text" at bounding box center [170, 12] width 158 height 18
paste input "2403930317"
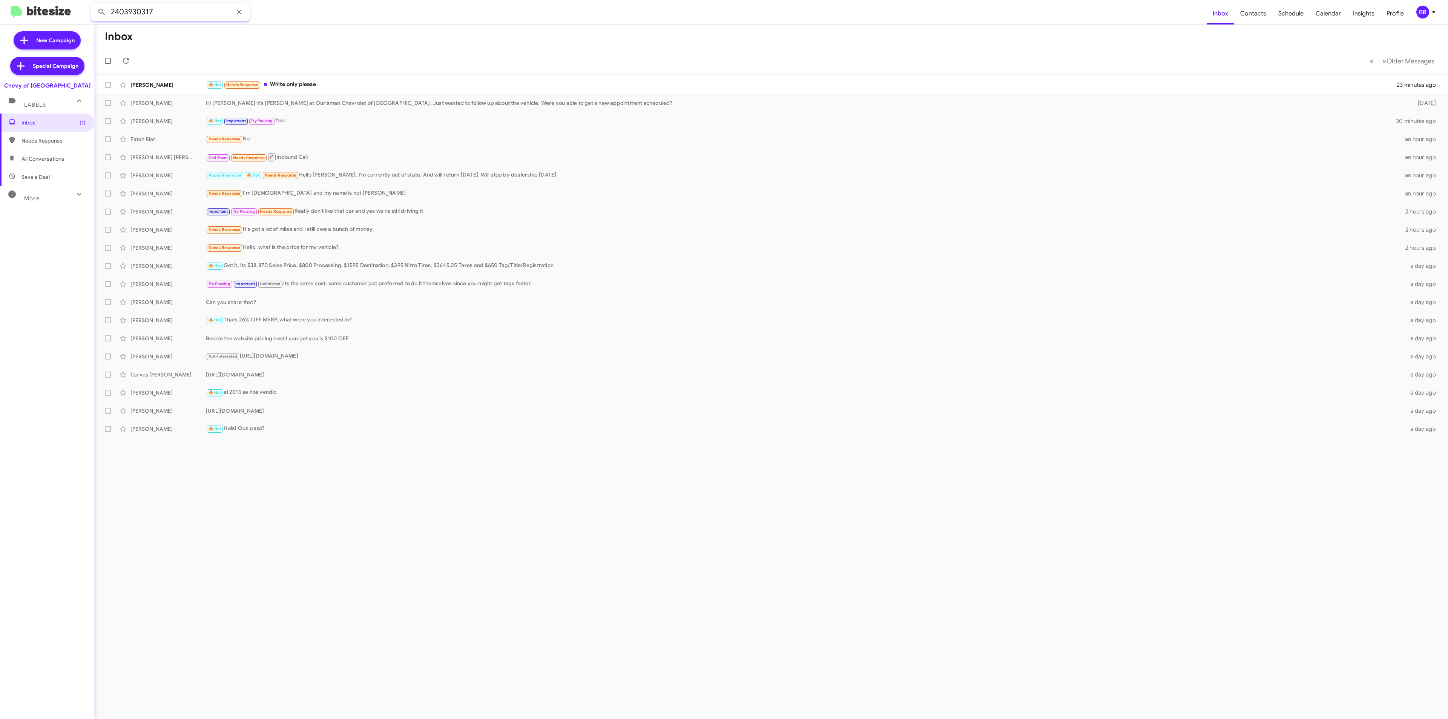
type input "2403930317"
click at [94, 5] on button at bounding box center [101, 12] width 15 height 15
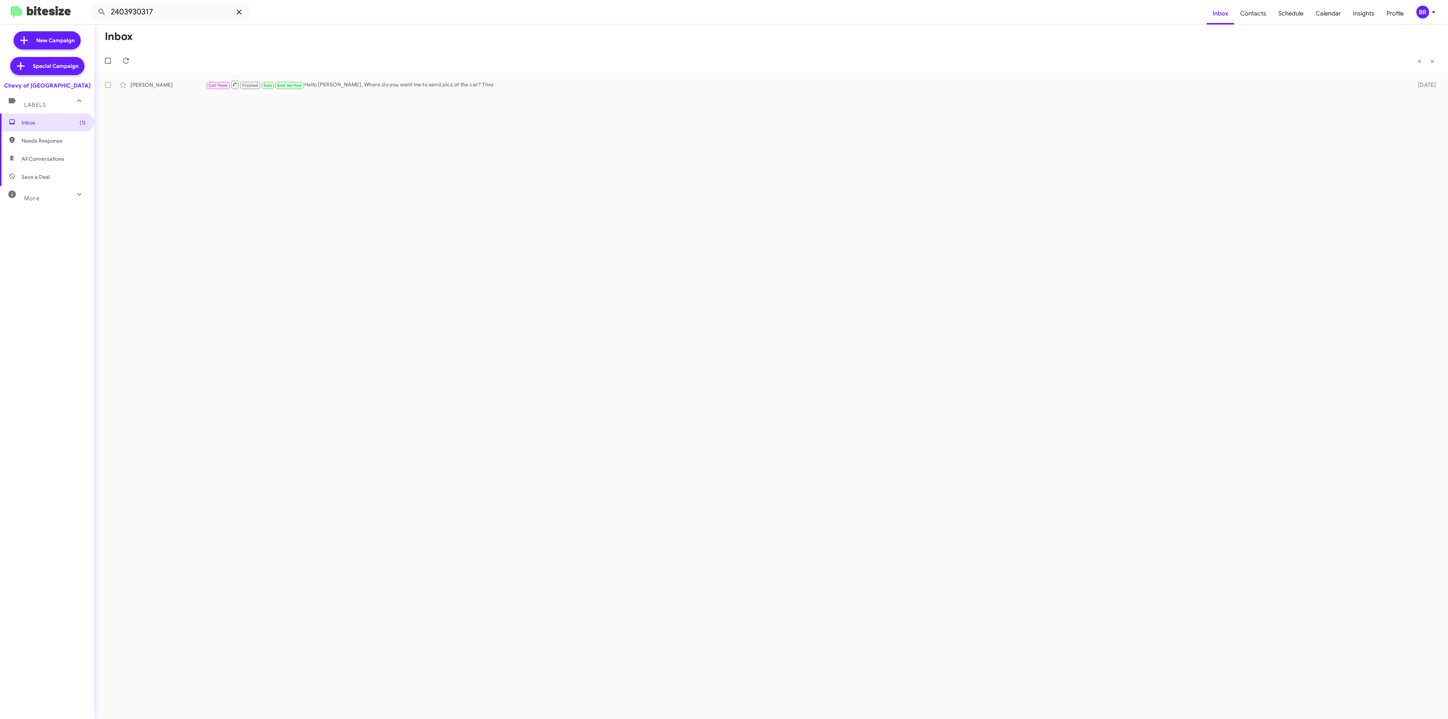
click at [237, 15] on icon at bounding box center [238, 12] width 9 height 9
click at [370, 215] on div "Inbox « Previous » Next [PERSON_NAME] Call Them Finished Sold Sold Verified Hel…" at bounding box center [770, 372] width 1353 height 694
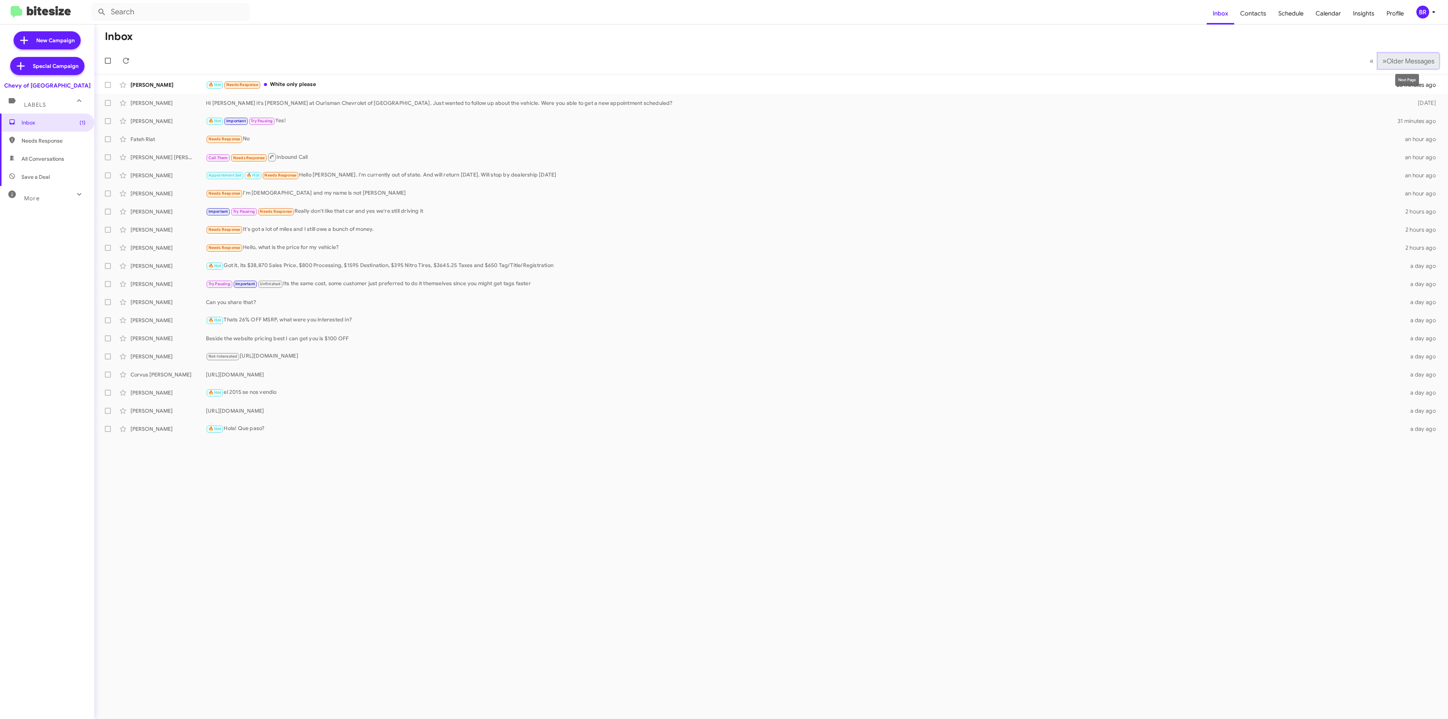
click at [1392, 59] on span "Older Messages" at bounding box center [1410, 61] width 48 height 8
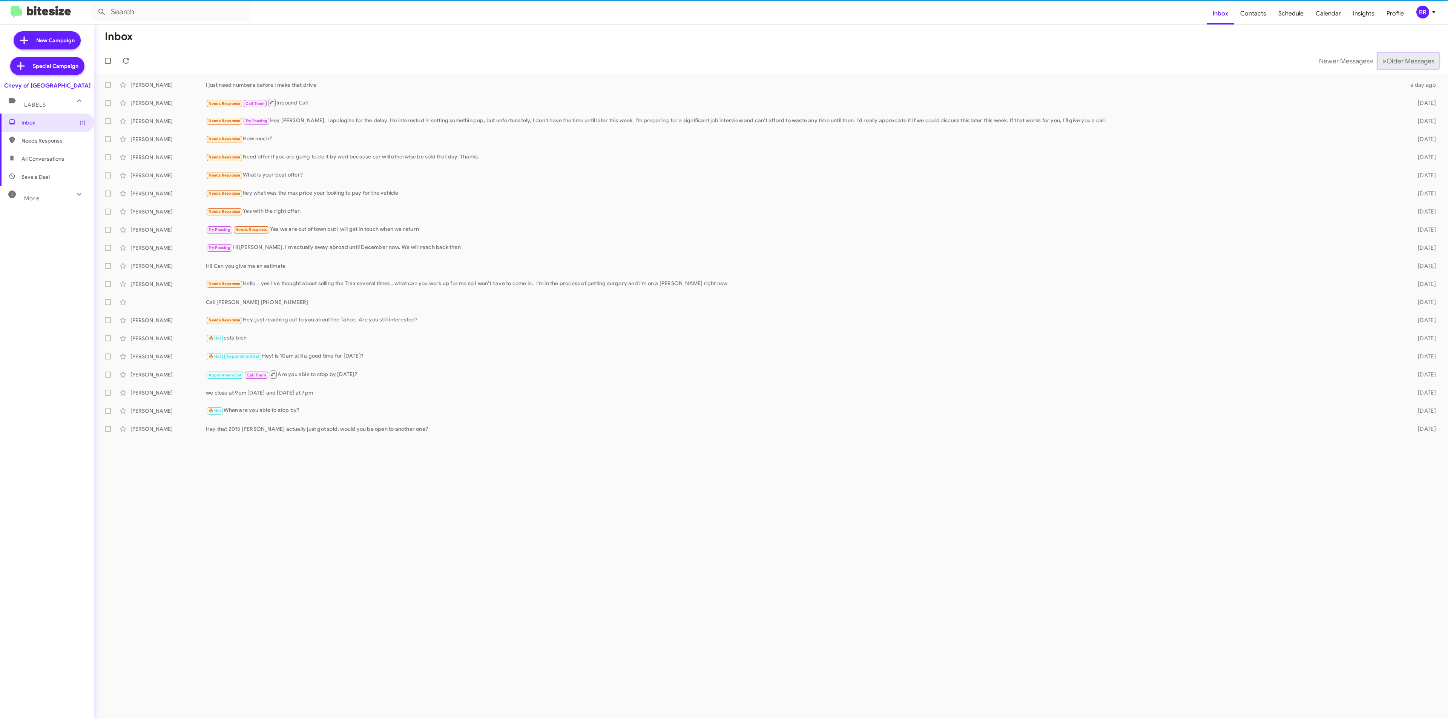
click at [1392, 59] on span "Older Messages" at bounding box center [1410, 61] width 48 height 8
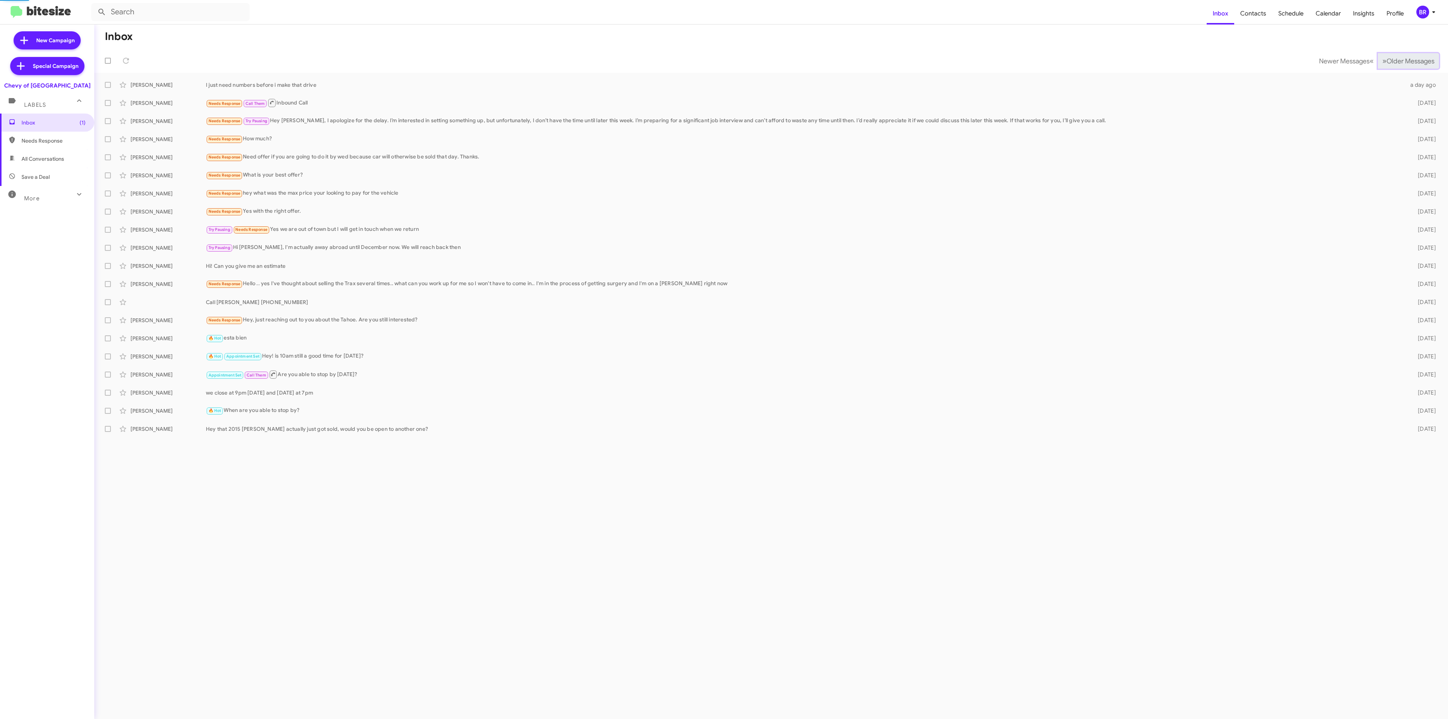
click at [1392, 59] on span "Older Messages" at bounding box center [1410, 61] width 48 height 8
click at [1394, 61] on span "Older Messages" at bounding box center [1410, 61] width 48 height 8
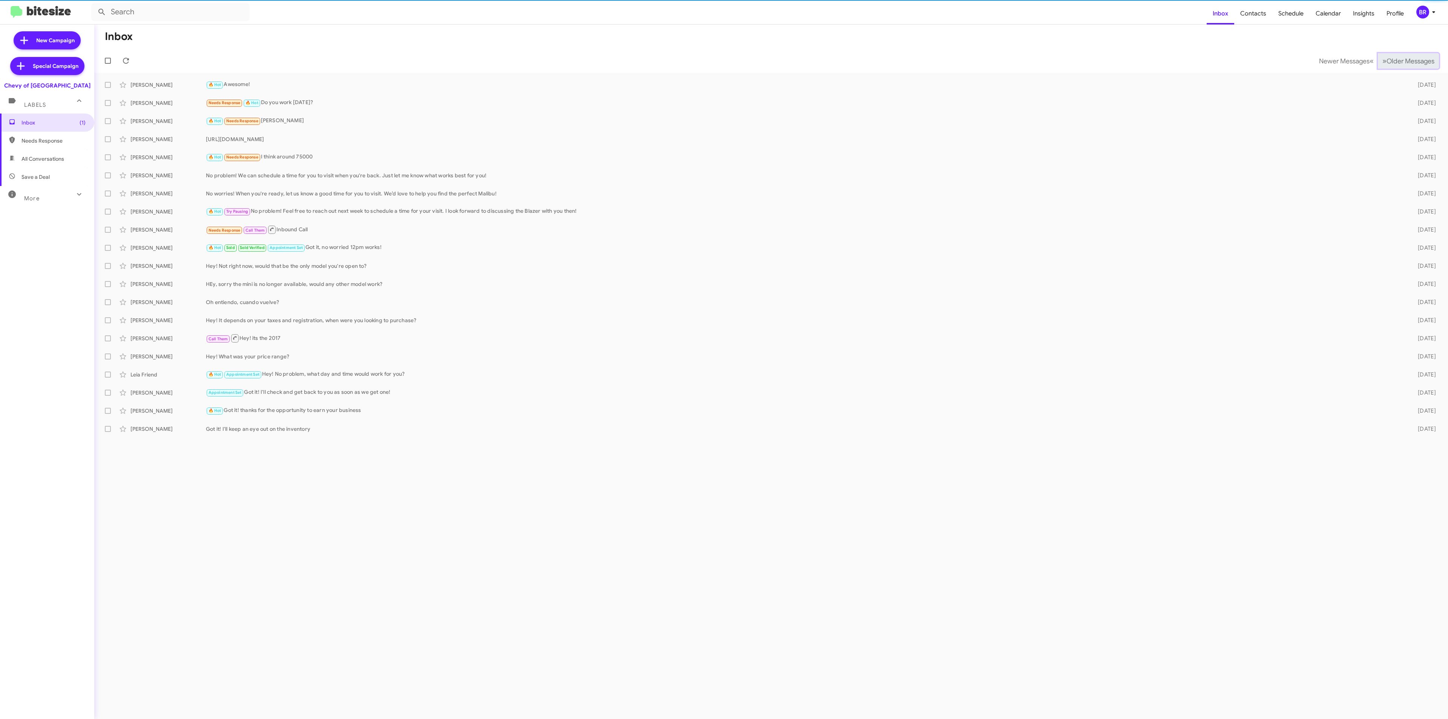
click at [1394, 61] on span "Older Messages" at bounding box center [1410, 61] width 48 height 8
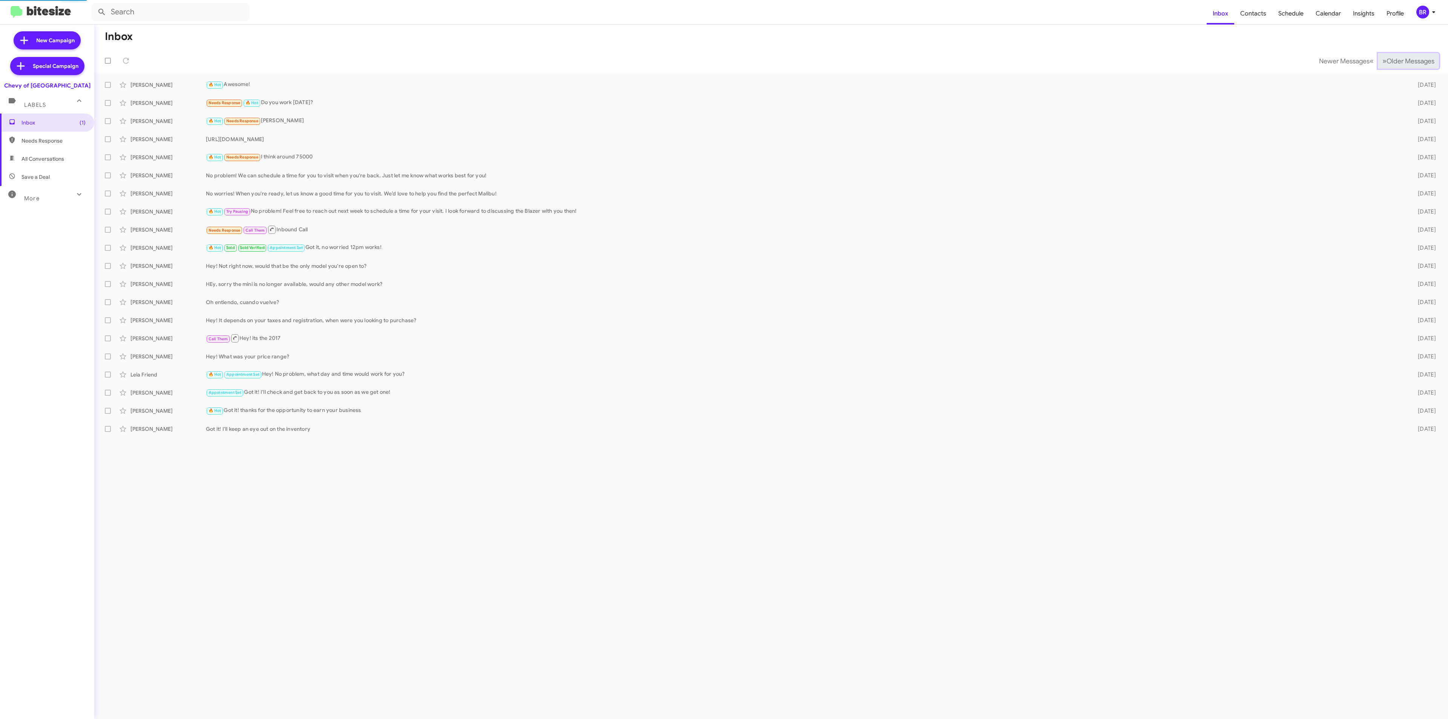
click at [1394, 61] on span "Older Messages" at bounding box center [1410, 61] width 48 height 8
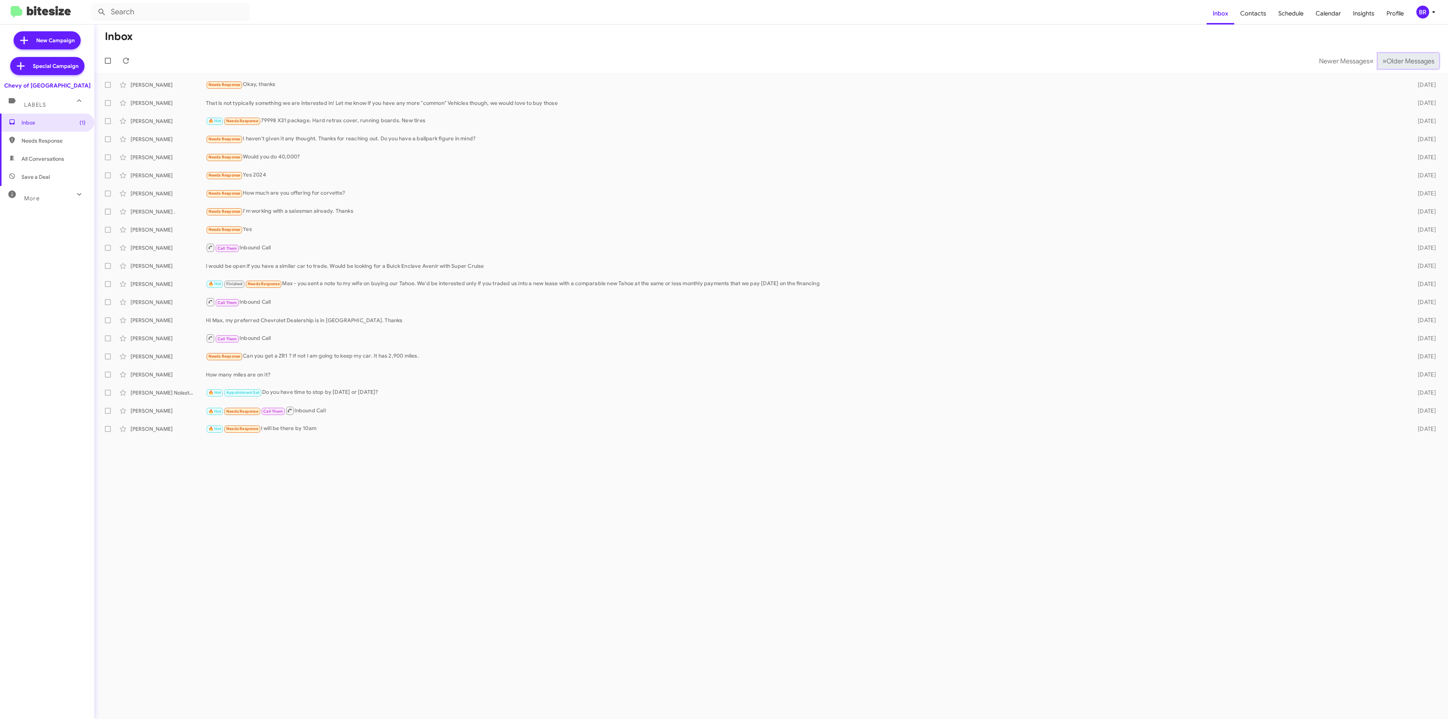
click at [1394, 61] on span "Older Messages" at bounding box center [1410, 61] width 48 height 8
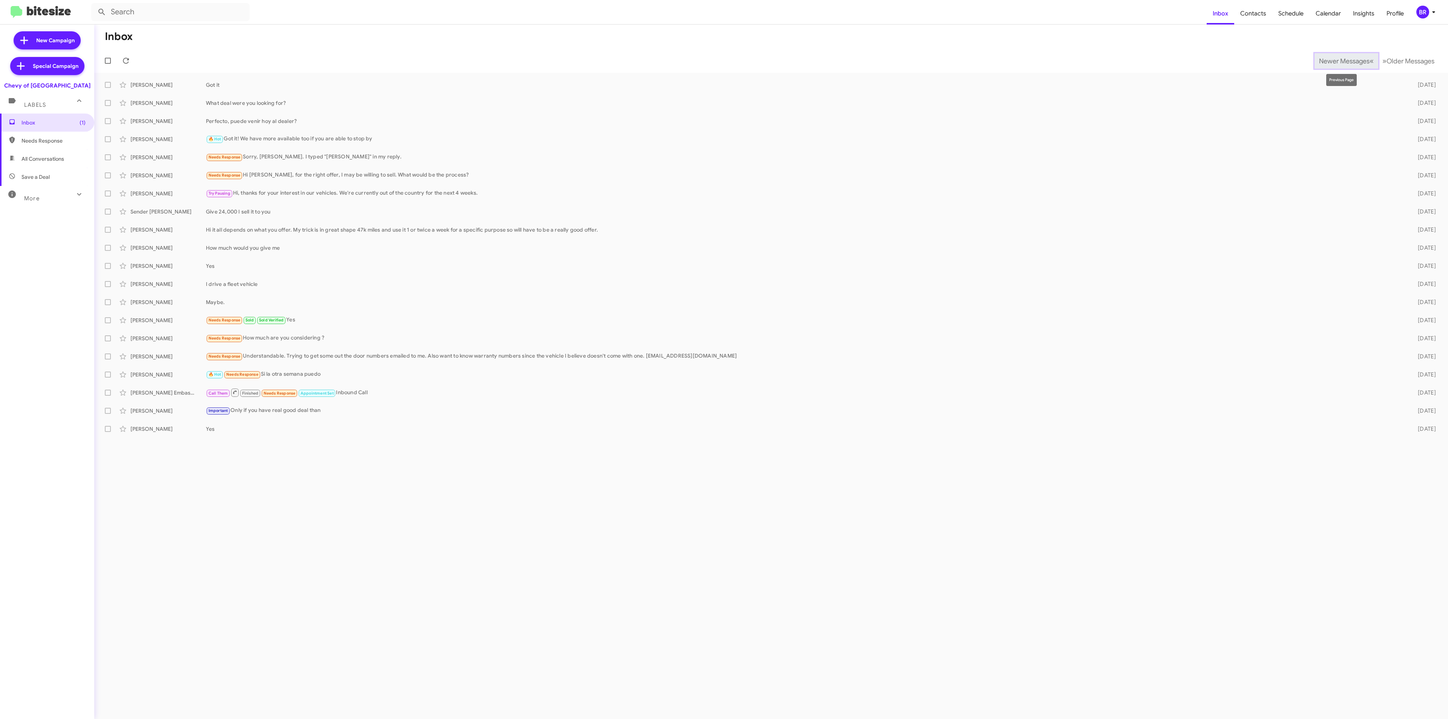
click at [1336, 60] on span "Newer Messages" at bounding box center [1344, 61] width 51 height 8
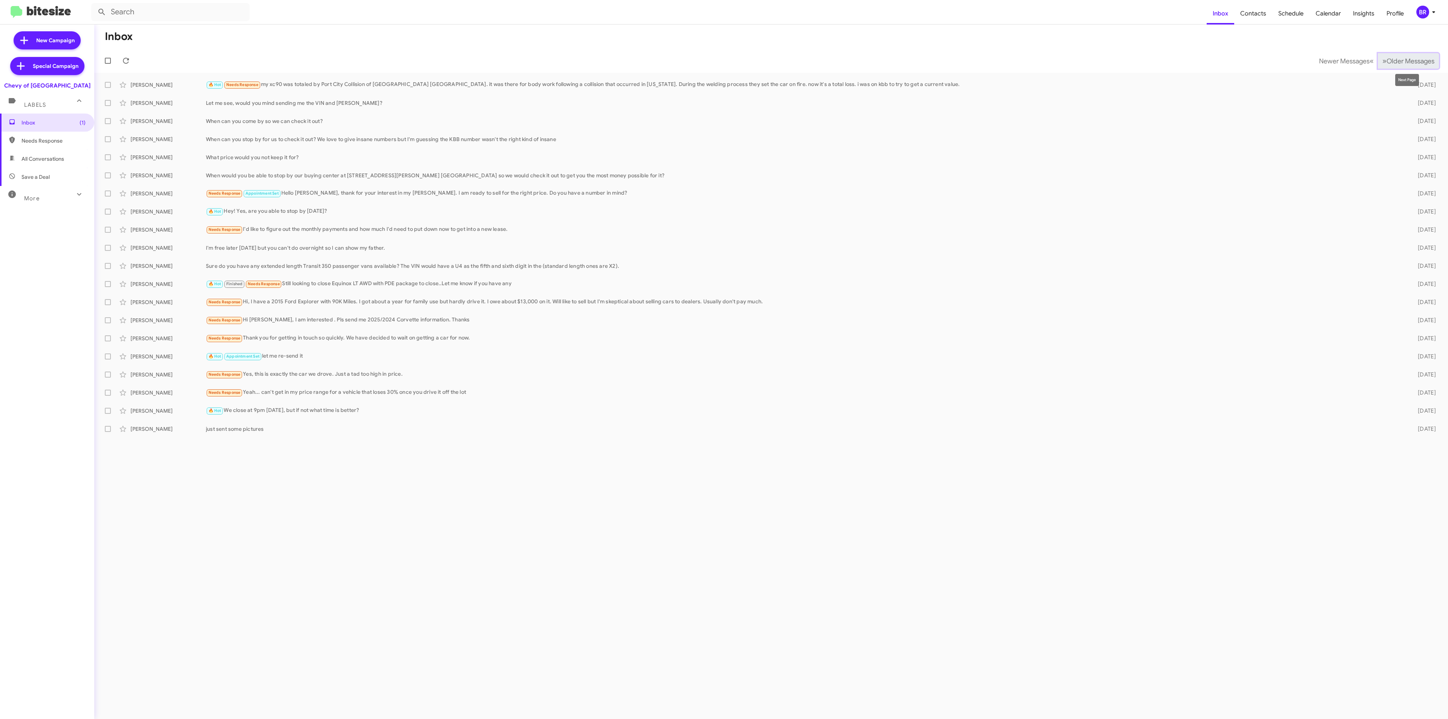
click at [1399, 59] on span "Older Messages" at bounding box center [1410, 61] width 48 height 8
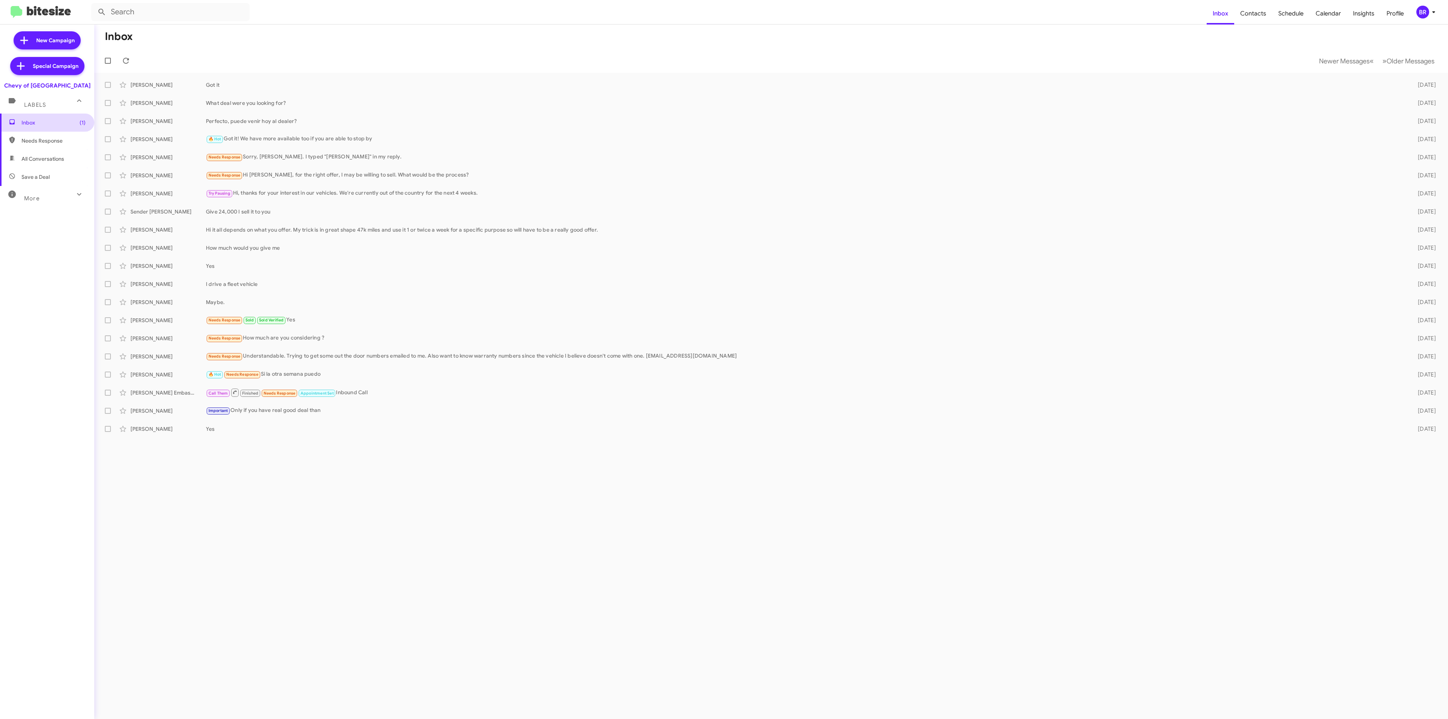
click at [30, 123] on span "Inbox (1)" at bounding box center [53, 123] width 64 height 8
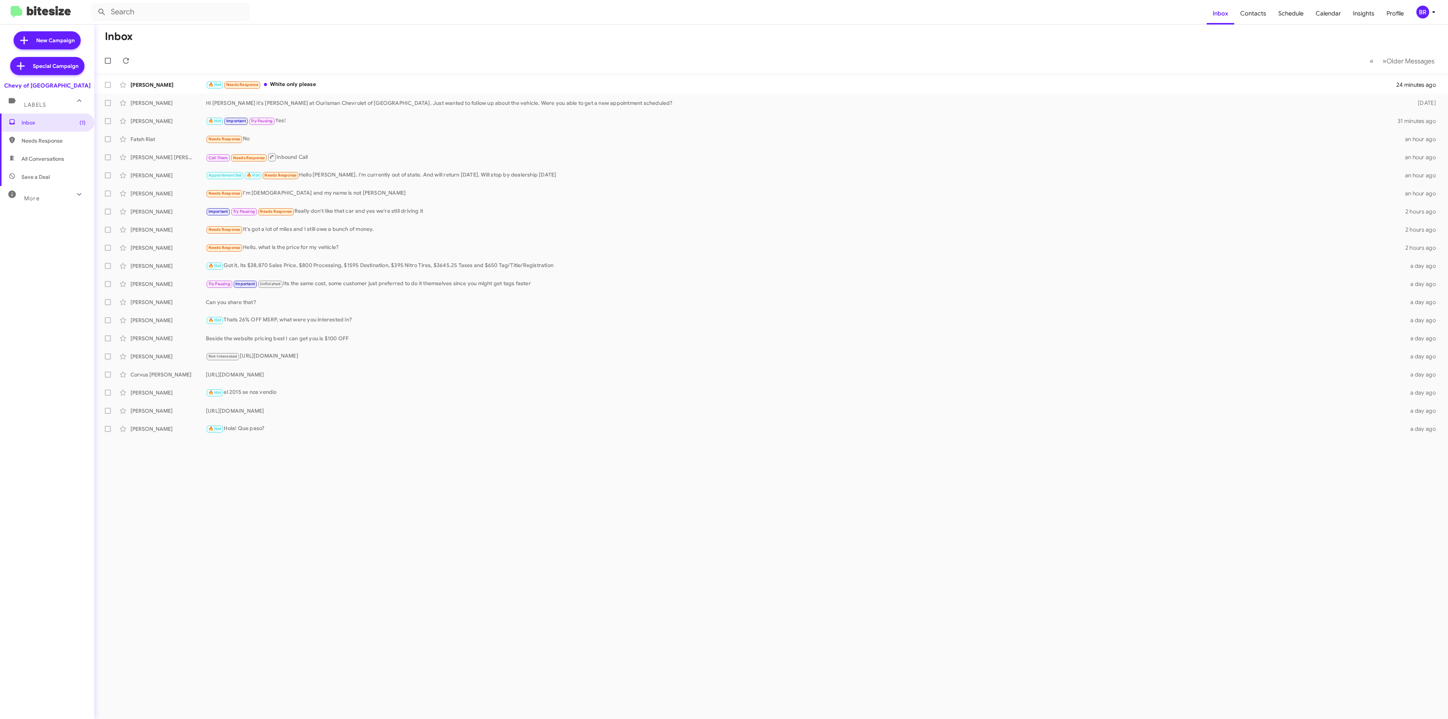
drag, startPoint x: 882, startPoint y: 605, endPoint x: 878, endPoint y: 605, distance: 4.5
click at [881, 605] on div "Inbox « Previous » Next Older Messages [PERSON_NAME] 🔥 Hot Needs Response White…" at bounding box center [770, 372] width 1353 height 694
click at [207, 15] on input "text" at bounding box center [170, 12] width 158 height 18
paste input "2403930317"
type input "2403930317"
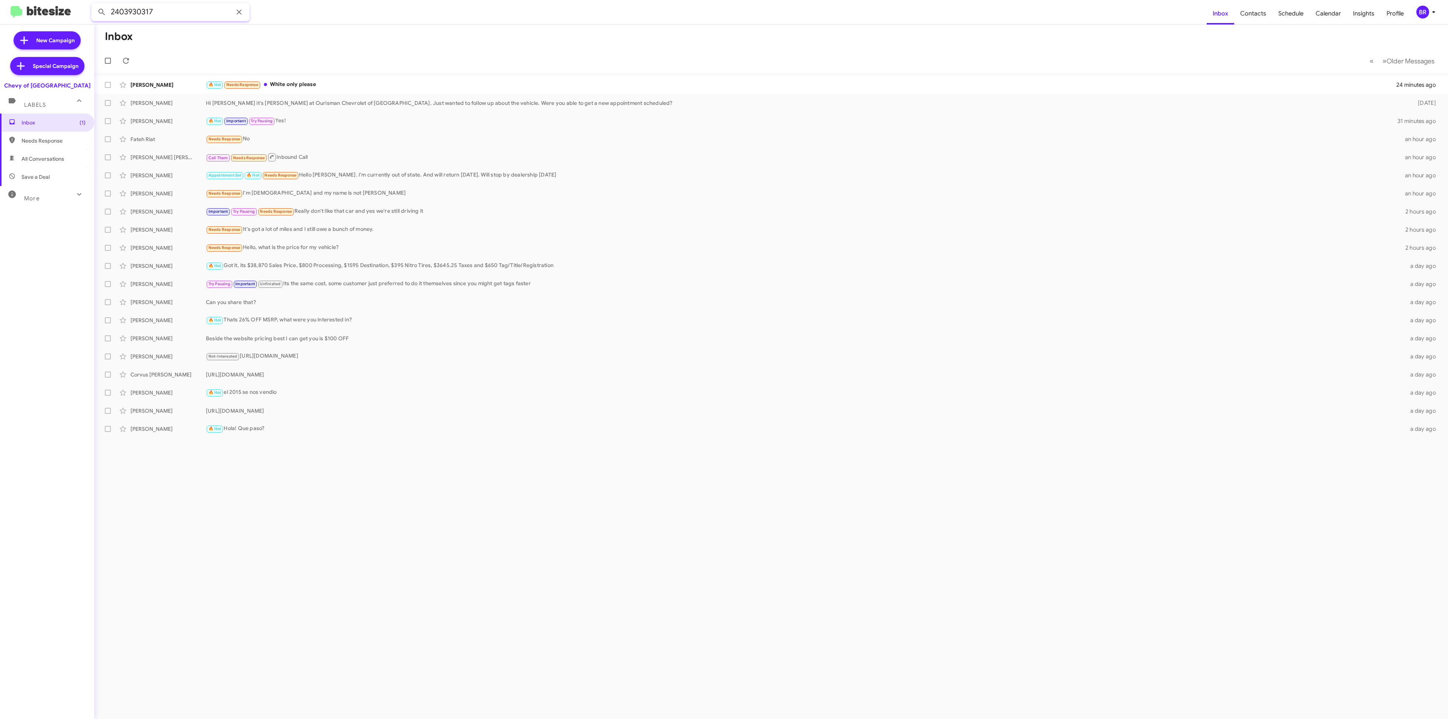
click at [94, 5] on button at bounding box center [101, 12] width 15 height 15
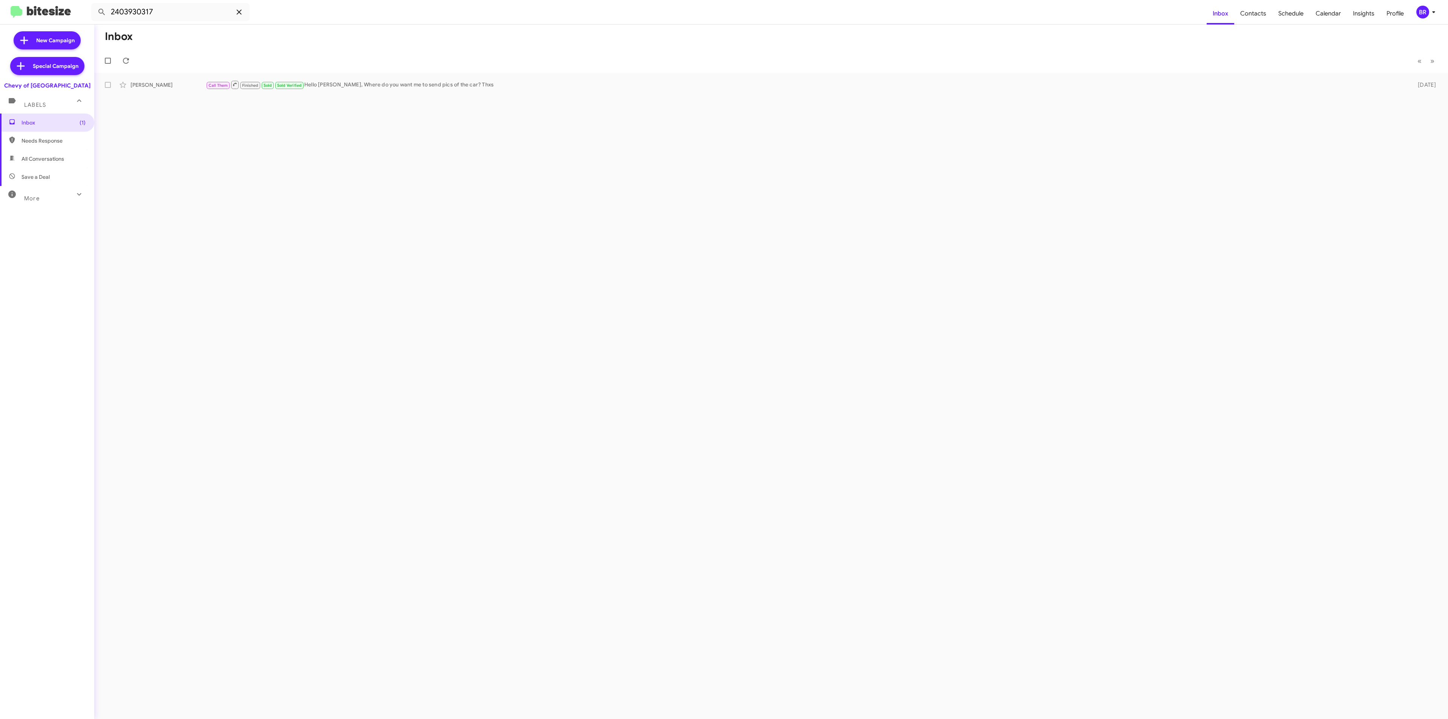
click at [238, 12] on icon at bounding box center [238, 12] width 9 height 9
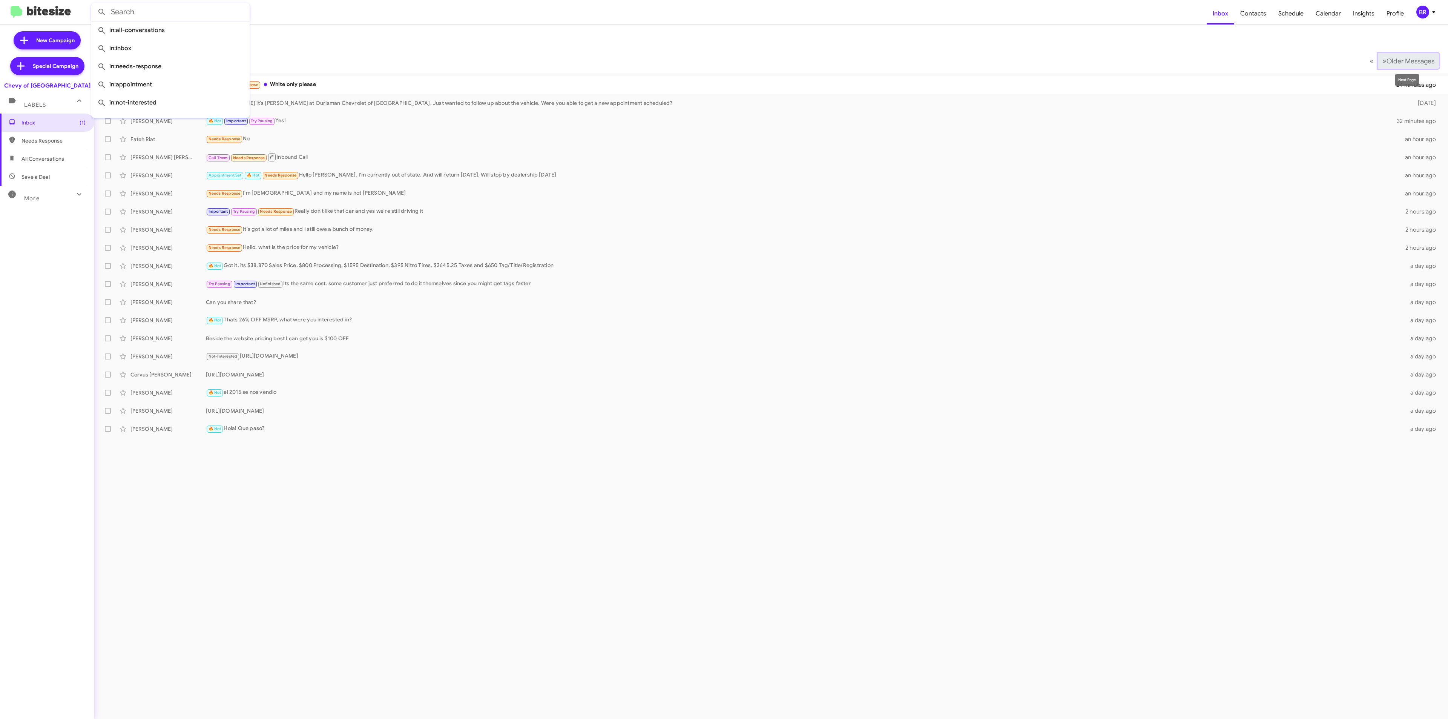
click at [1416, 60] on span "Older Messages" at bounding box center [1410, 61] width 48 height 8
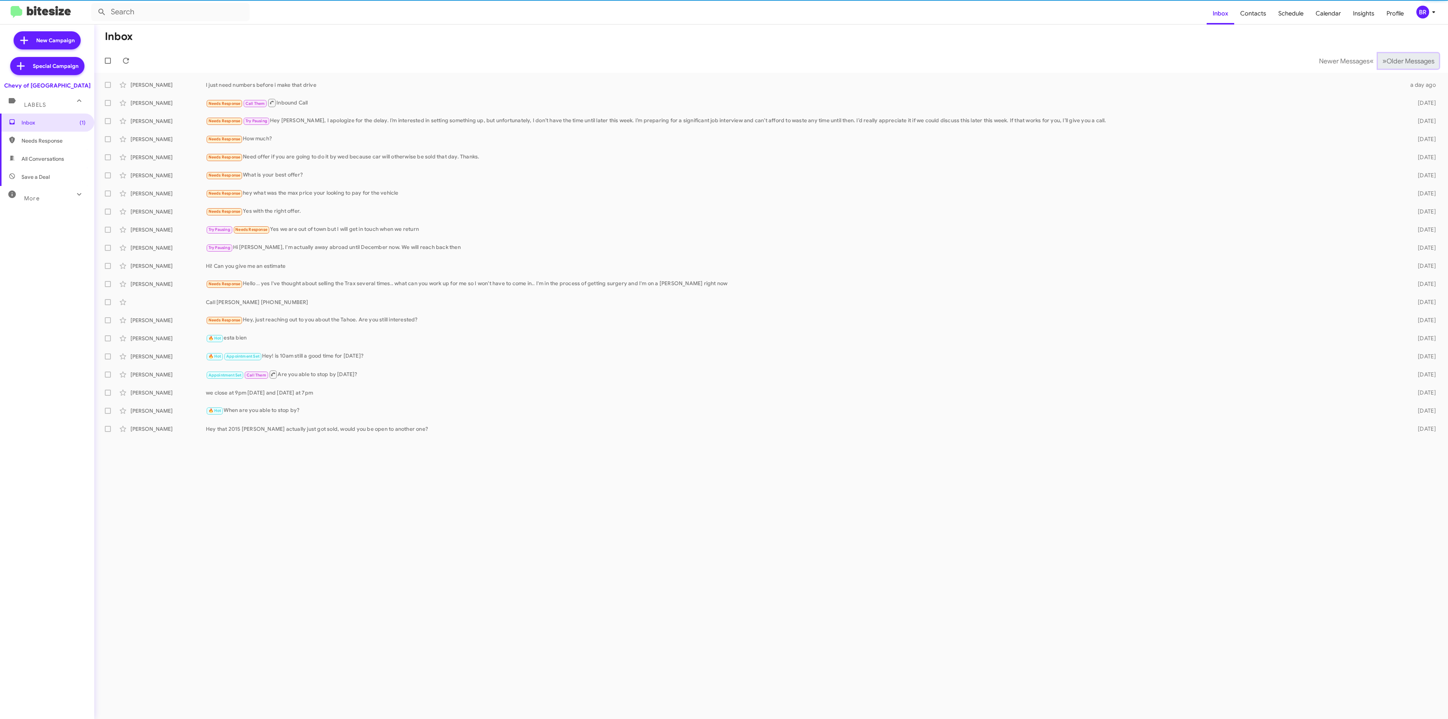
click at [1417, 59] on span "Older Messages" at bounding box center [1410, 61] width 48 height 8
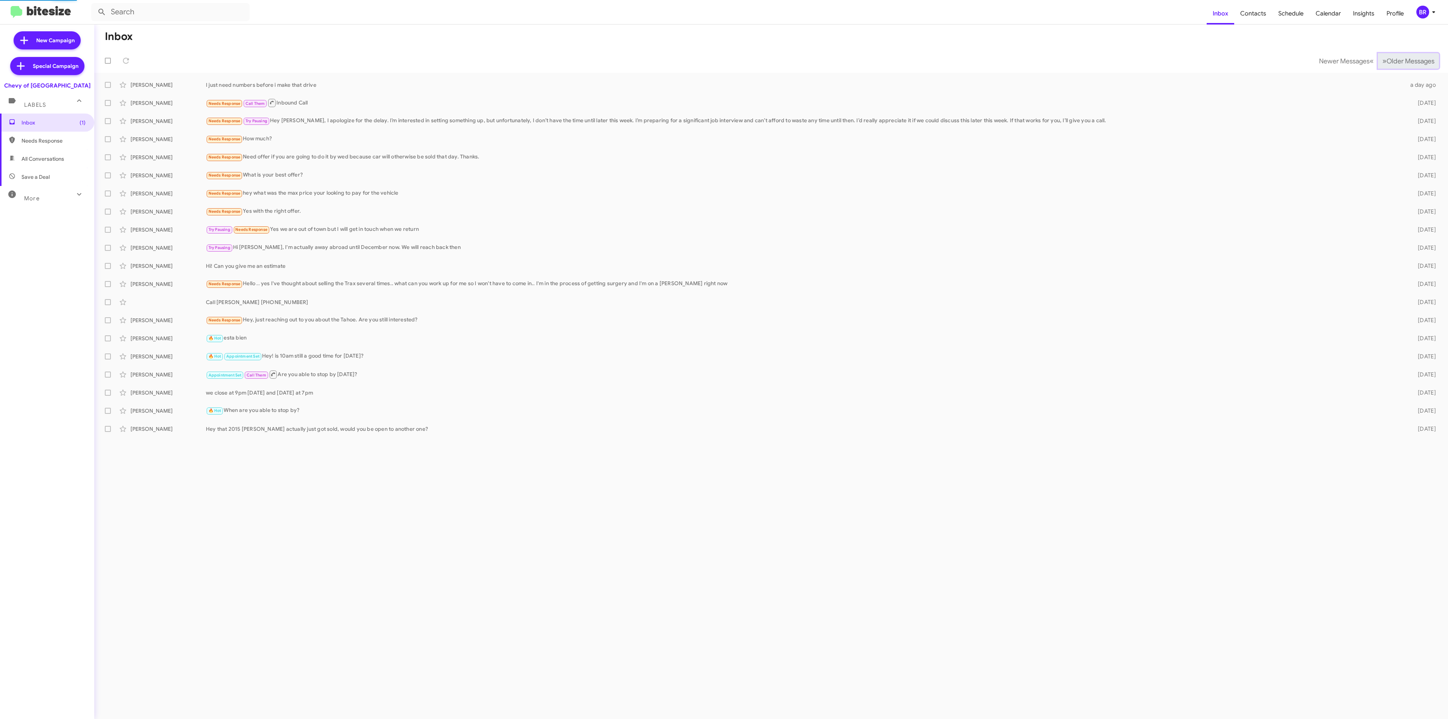
click at [1417, 59] on span "Older Messages" at bounding box center [1410, 61] width 48 height 8
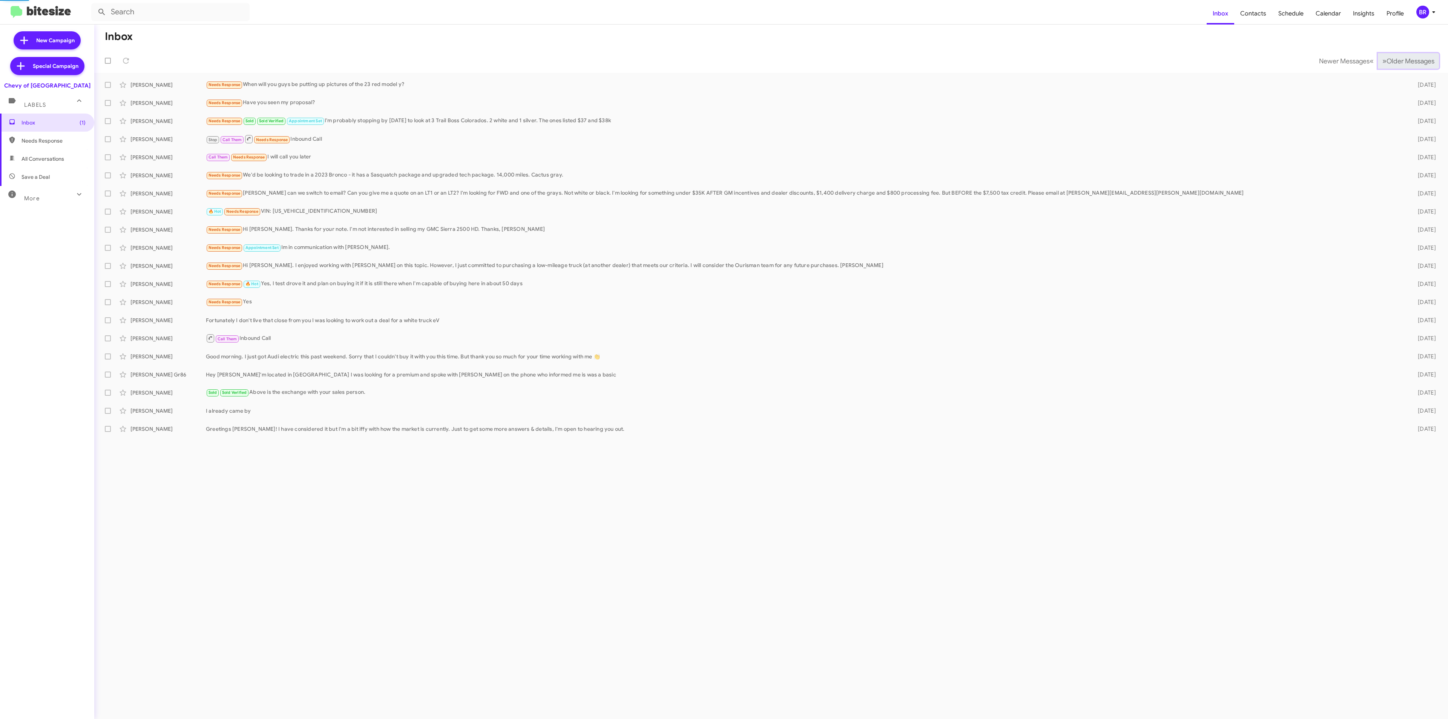
click at [1417, 59] on span "Older Messages" at bounding box center [1410, 61] width 48 height 8
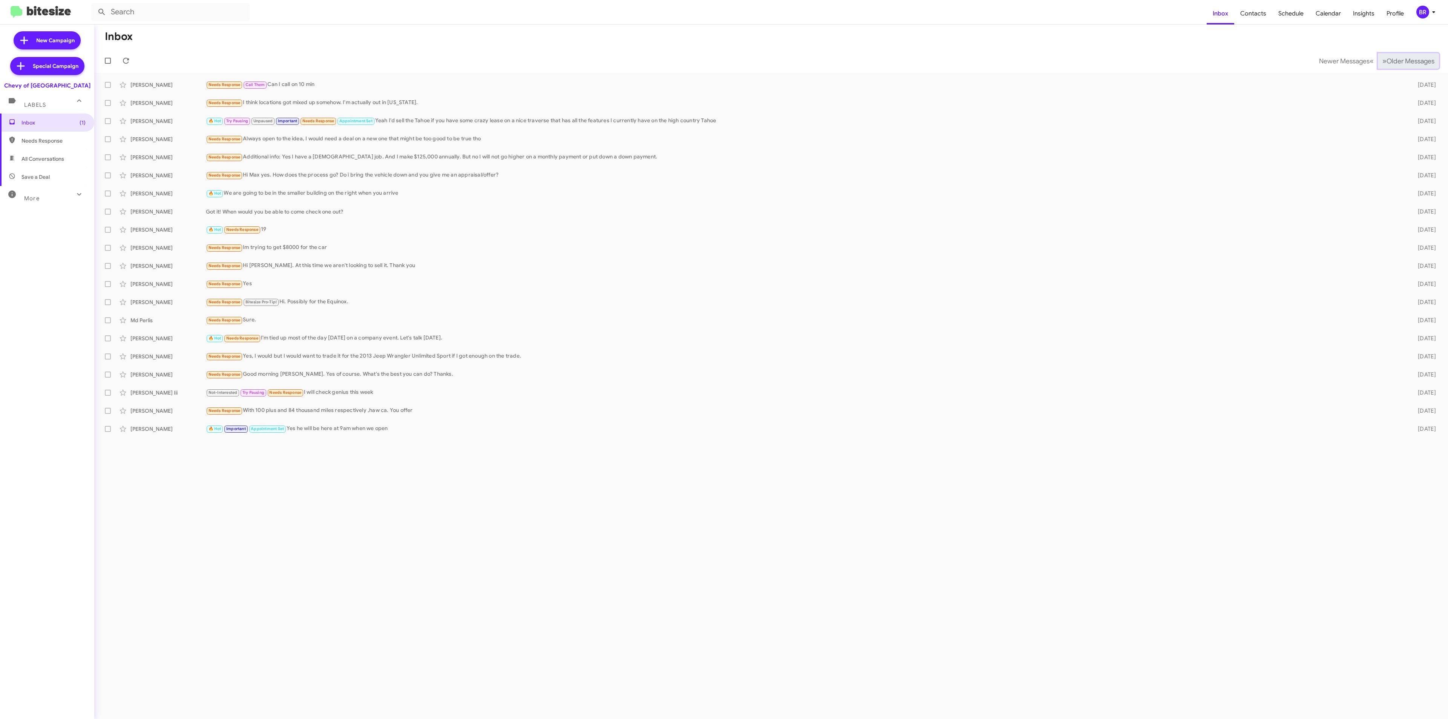
click at [1417, 59] on span "Older Messages" at bounding box center [1410, 61] width 48 height 8
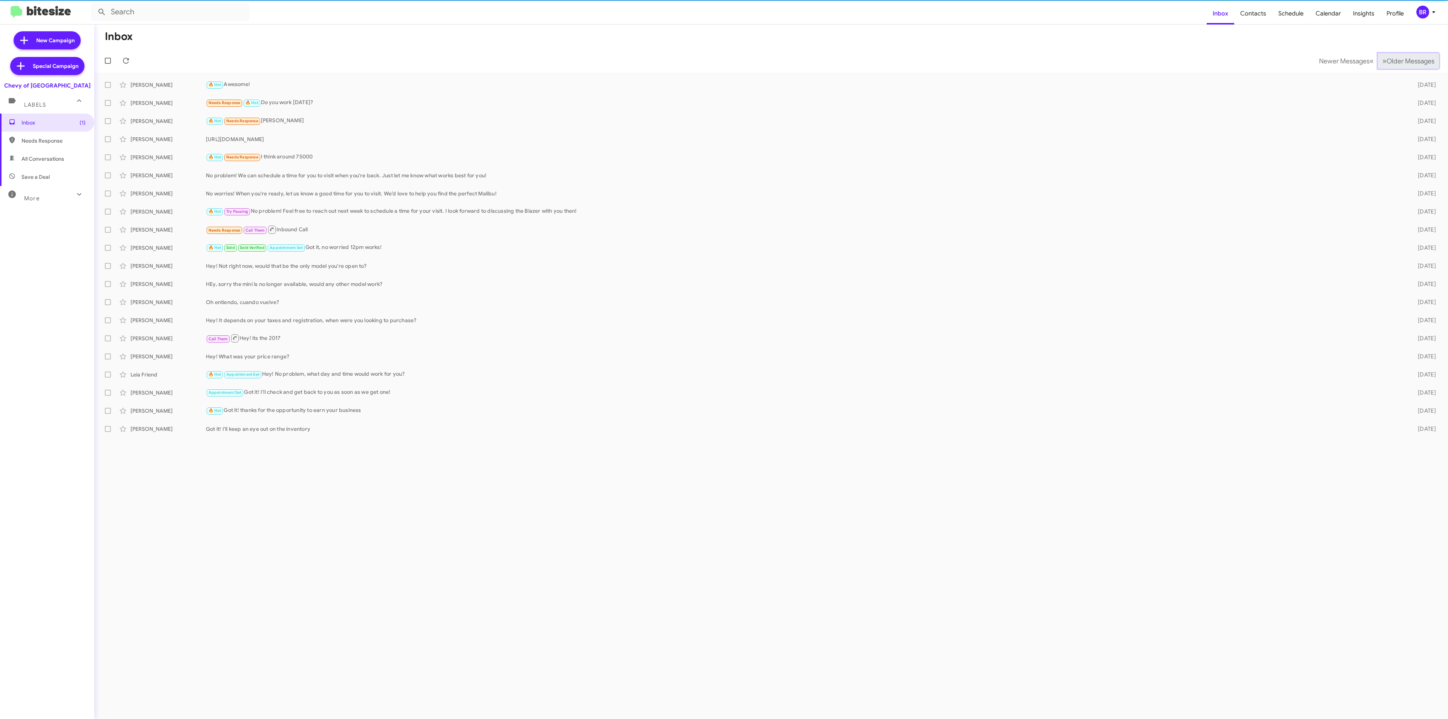
click at [1417, 59] on span "Older Messages" at bounding box center [1410, 61] width 48 height 8
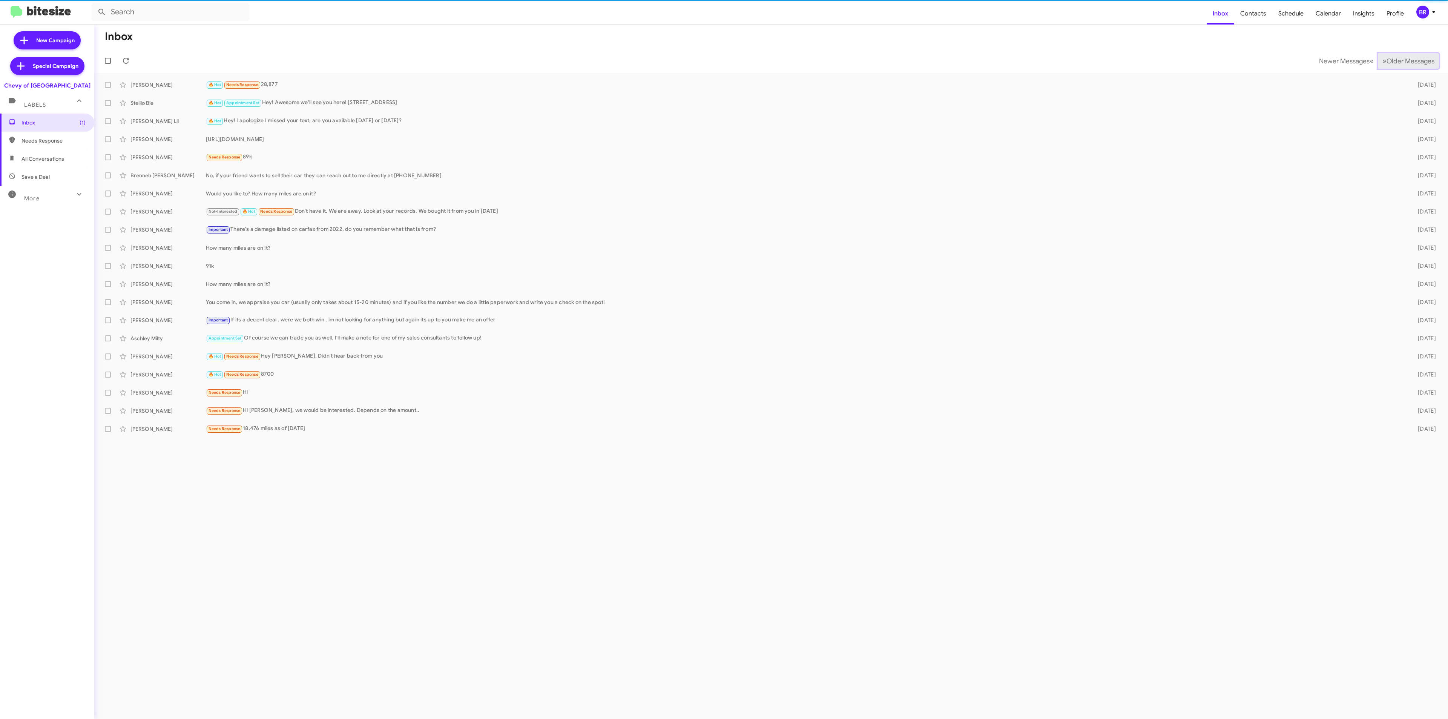
click at [1417, 59] on span "Older Messages" at bounding box center [1410, 61] width 48 height 8
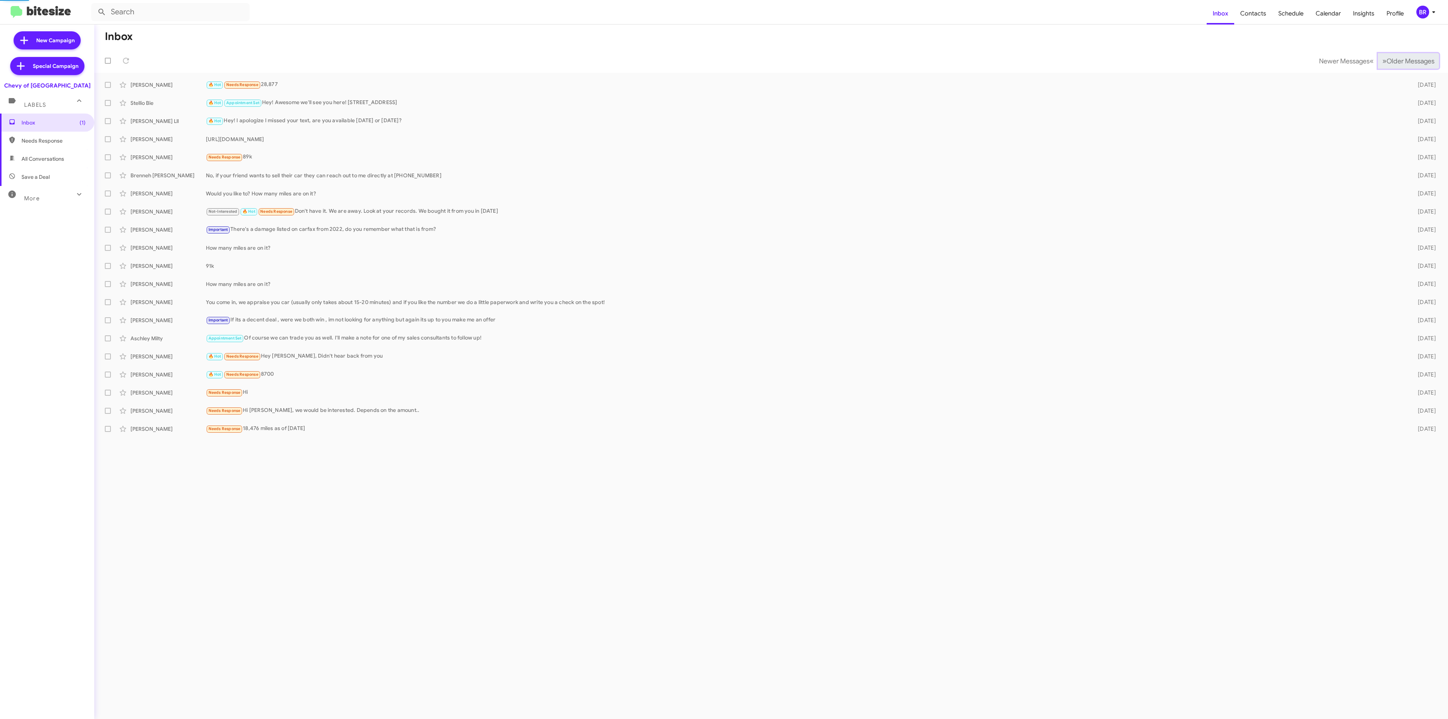
click at [1417, 59] on span "Older Messages" at bounding box center [1410, 61] width 48 height 8
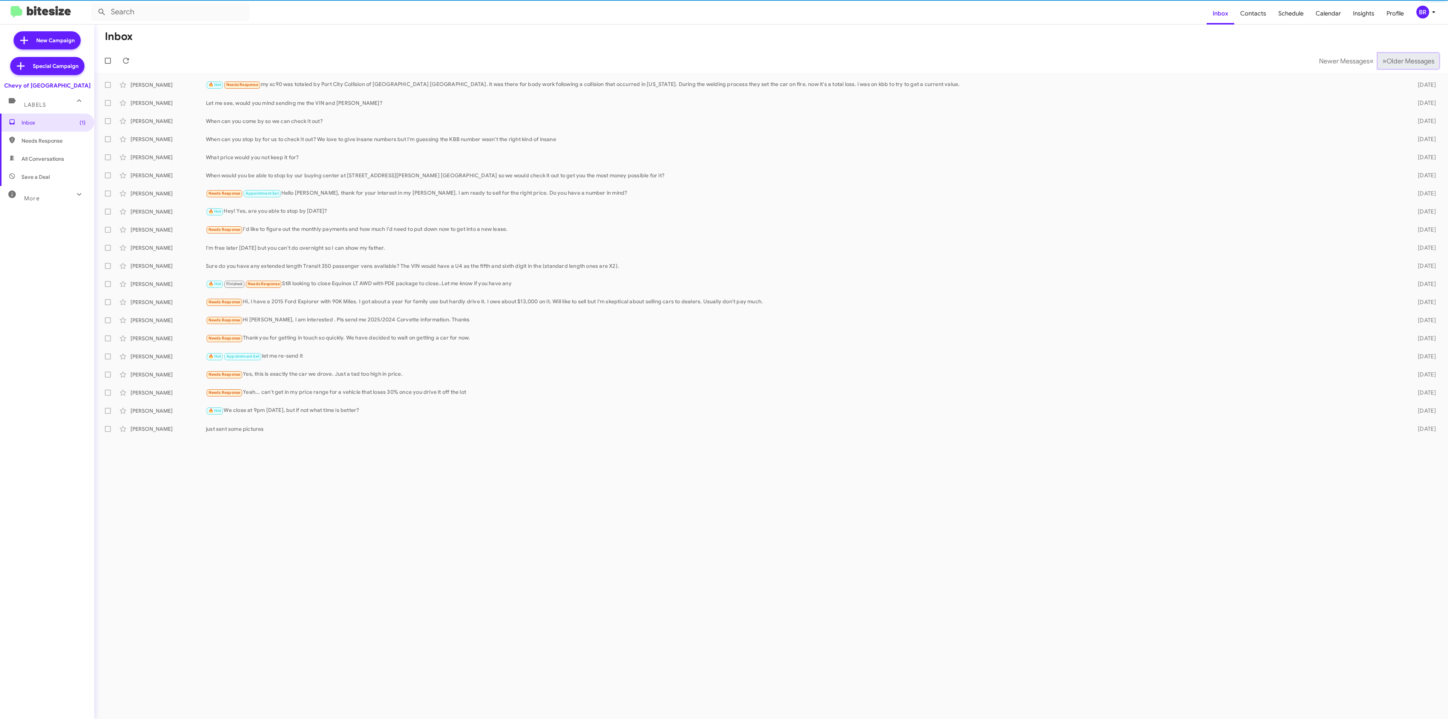
click at [1417, 59] on span "Older Messages" at bounding box center [1410, 61] width 48 height 8
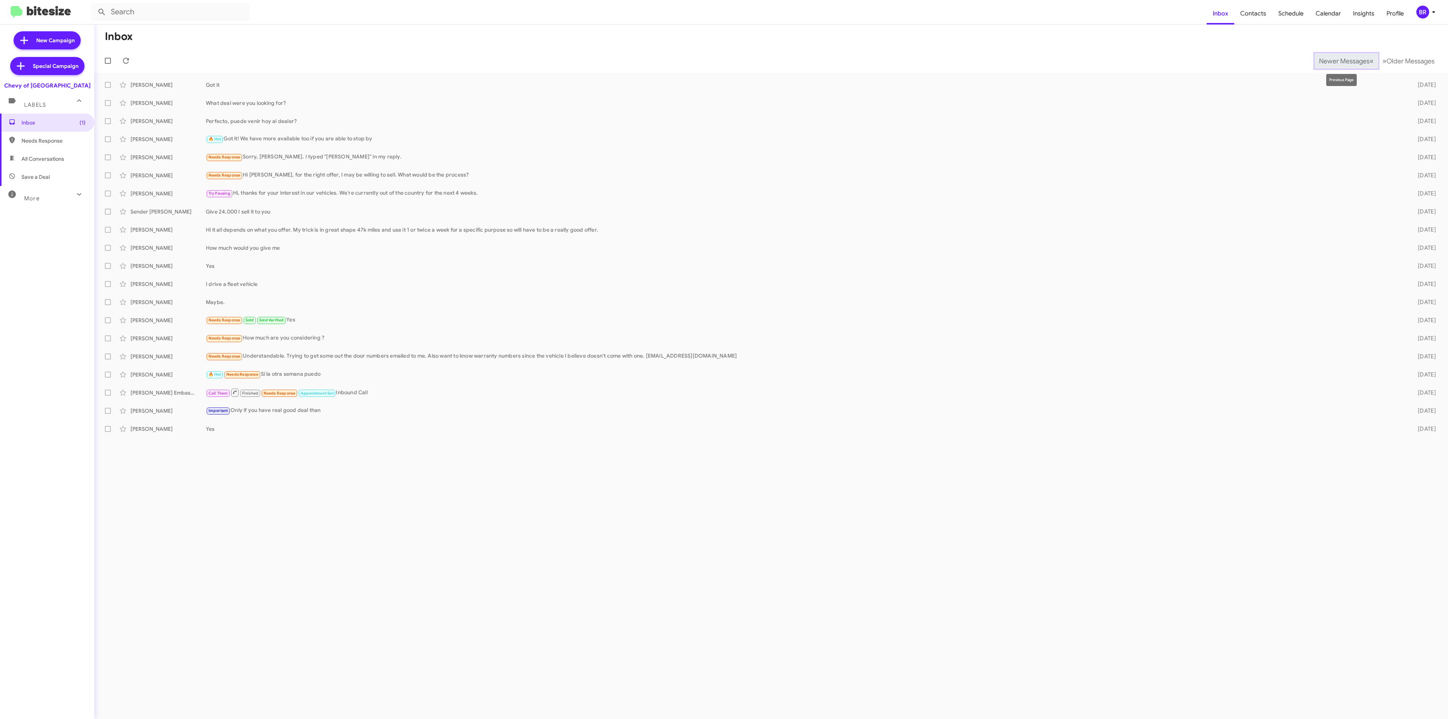
click at [1344, 64] on span "Newer Messages" at bounding box center [1344, 61] width 51 height 8
